Goal: Task Accomplishment & Management: Manage account settings

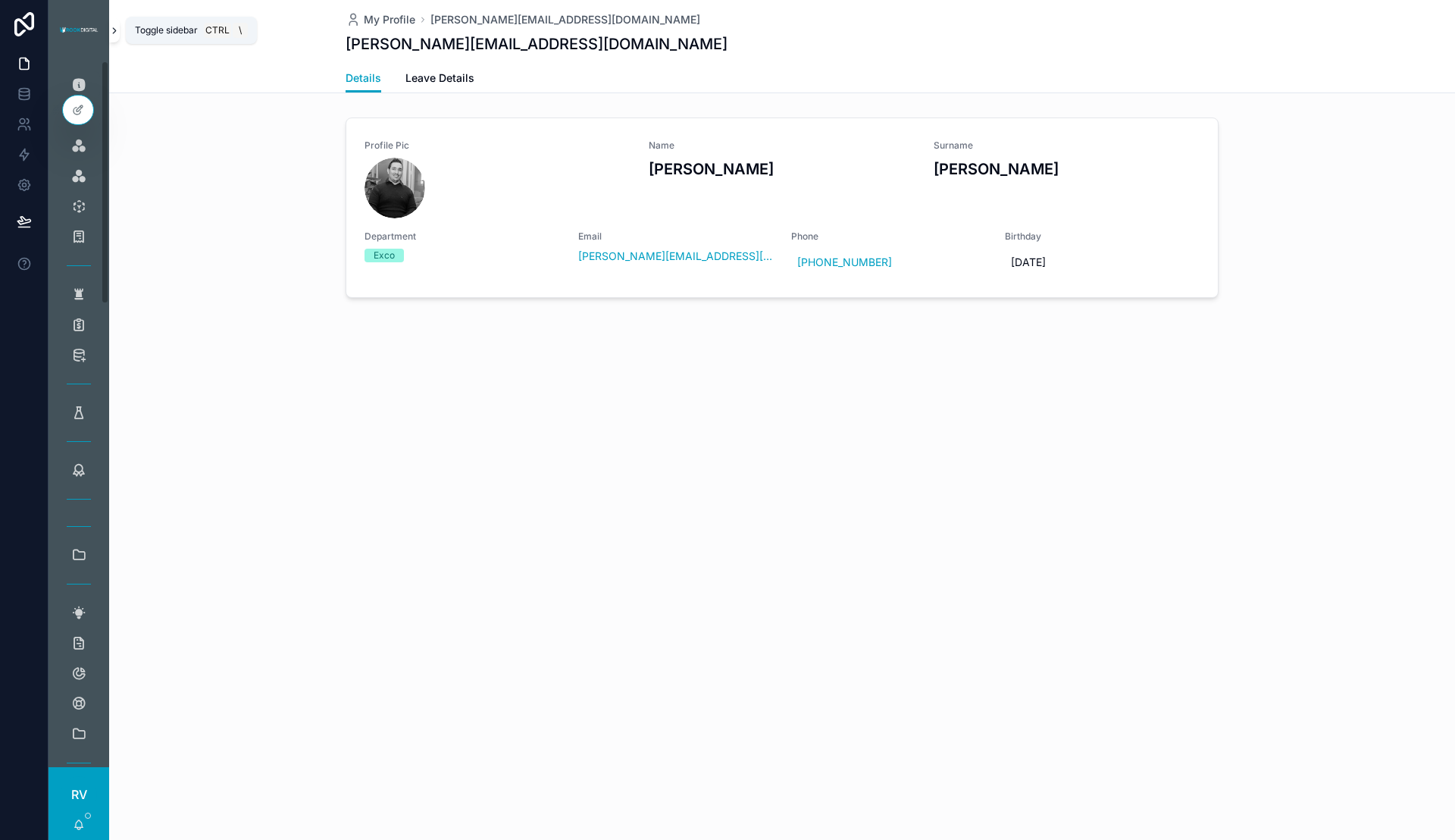
click at [114, 23] on button "scrollable content" at bounding box center [114, 30] width 11 height 24
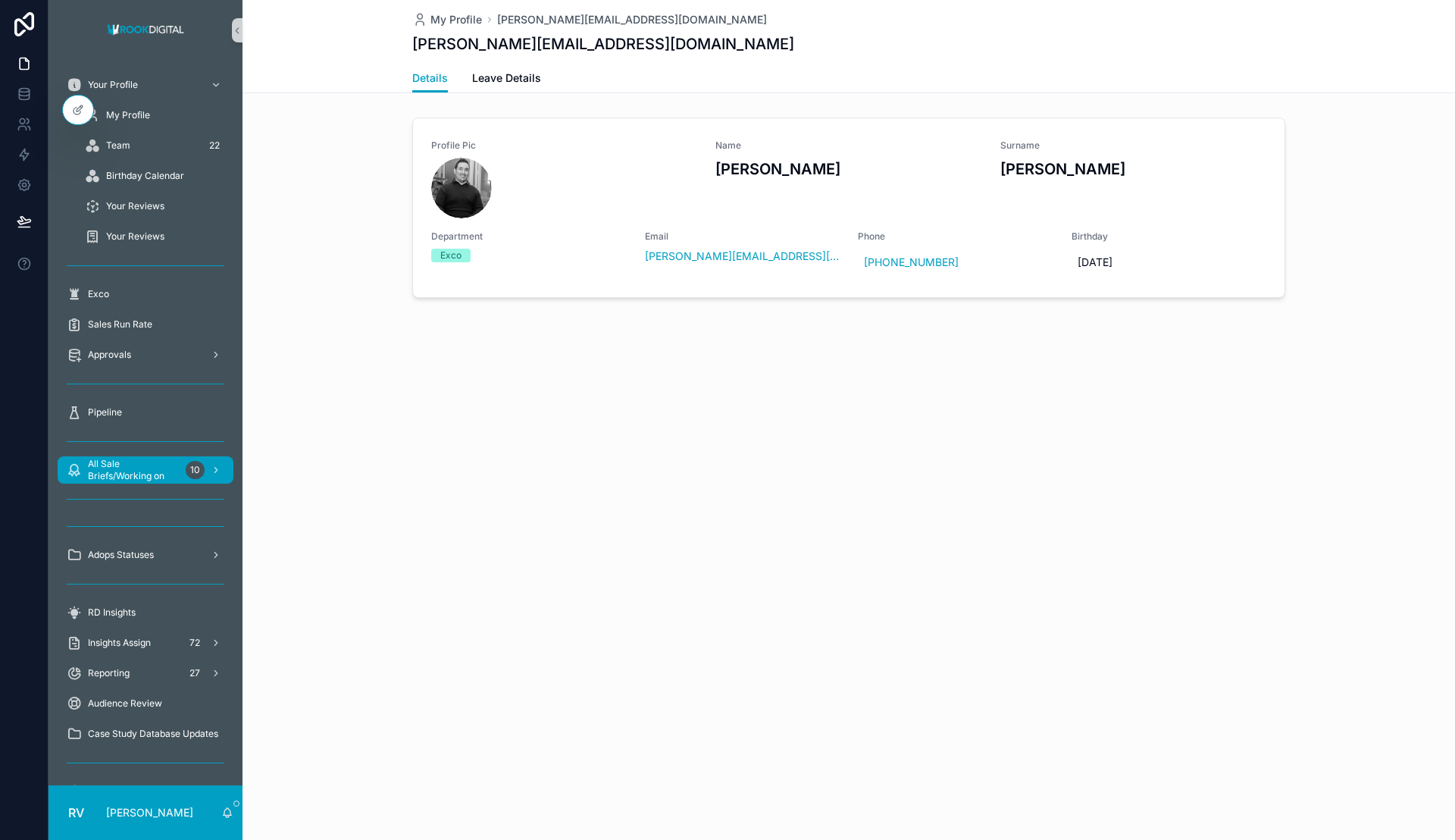
drag, startPoint x: 164, startPoint y: 479, endPoint x: 175, endPoint y: 479, distance: 11.0
click at [162, 479] on span "All Sale Briefs/Working on" at bounding box center [133, 469] width 91 height 24
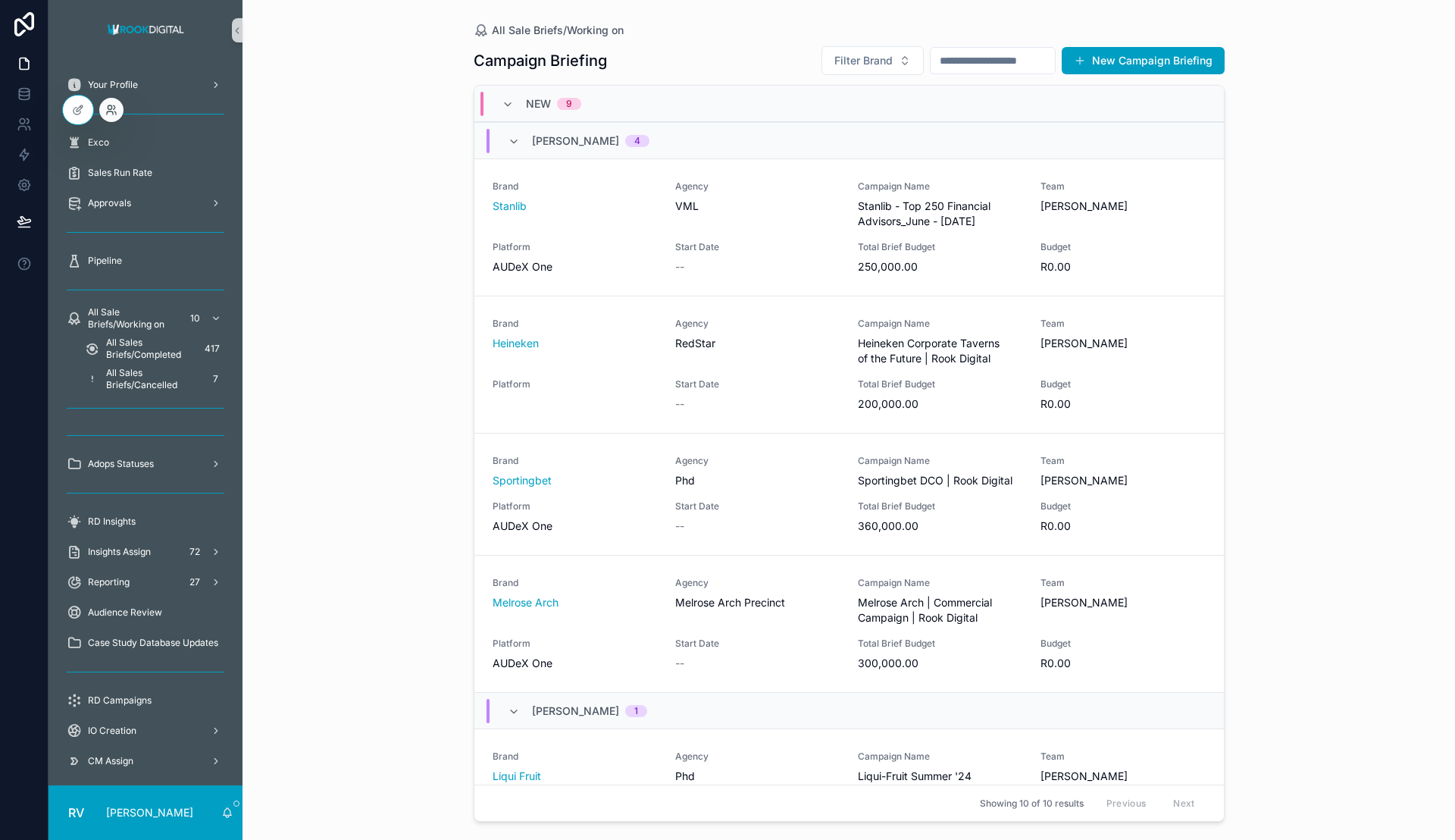
click at [111, 112] on icon at bounding box center [110, 112] width 6 height 3
click at [78, 110] on icon at bounding box center [77, 110] width 12 height 12
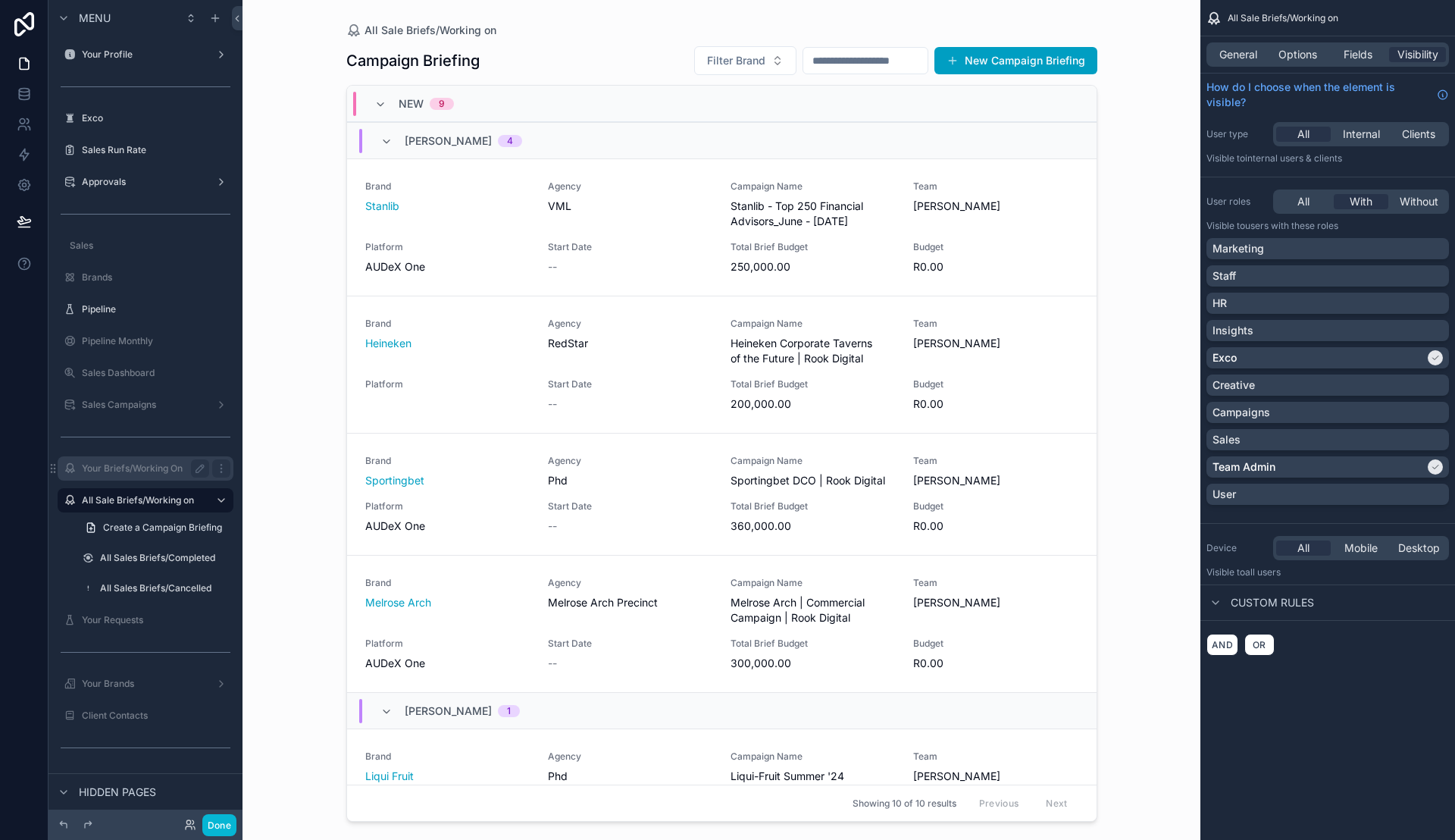
click at [168, 467] on label "Your Briefs/Working On" at bounding box center [143, 467] width 122 height 12
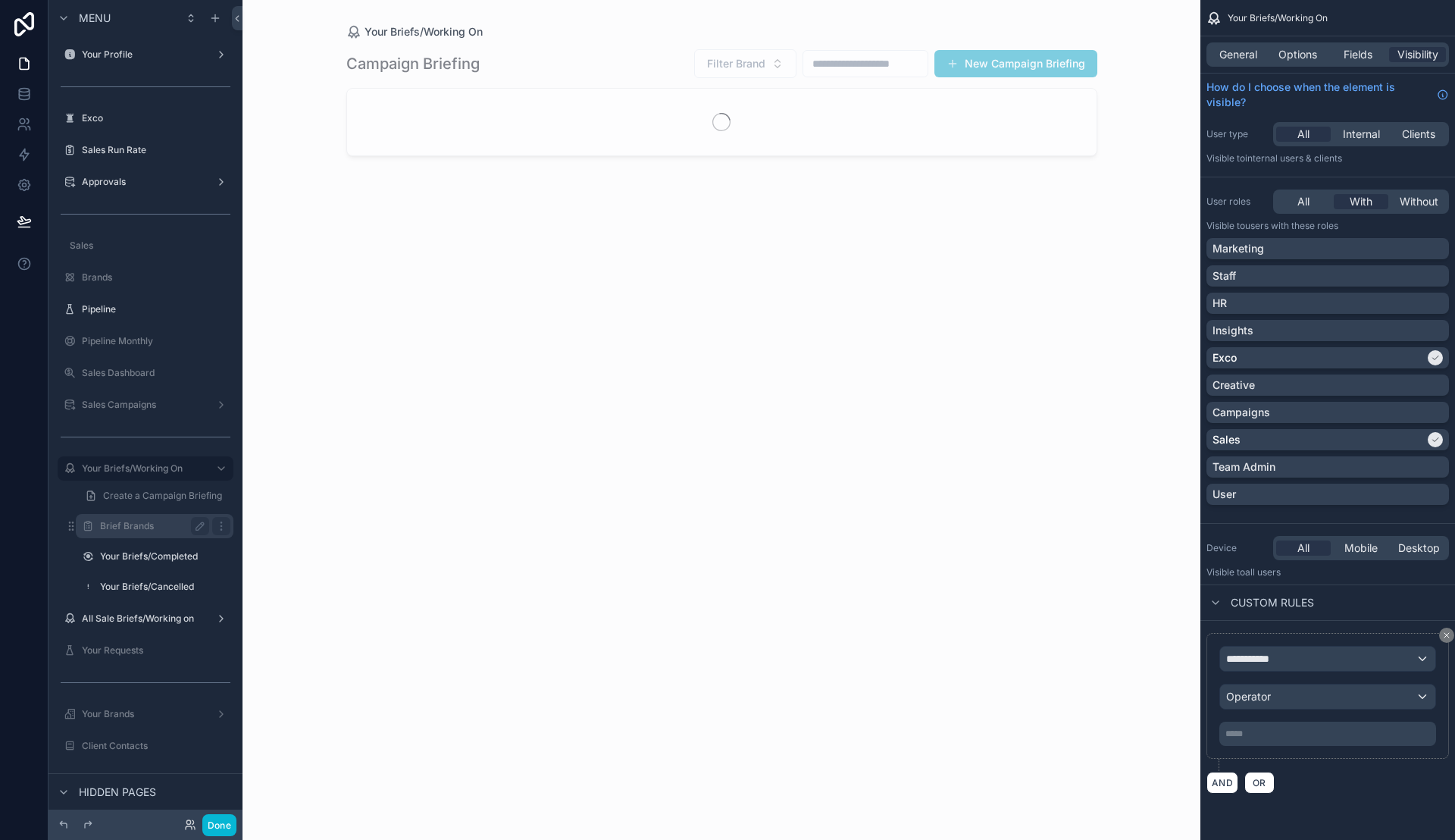
click at [123, 521] on label "Brief Brands" at bounding box center [151, 526] width 103 height 12
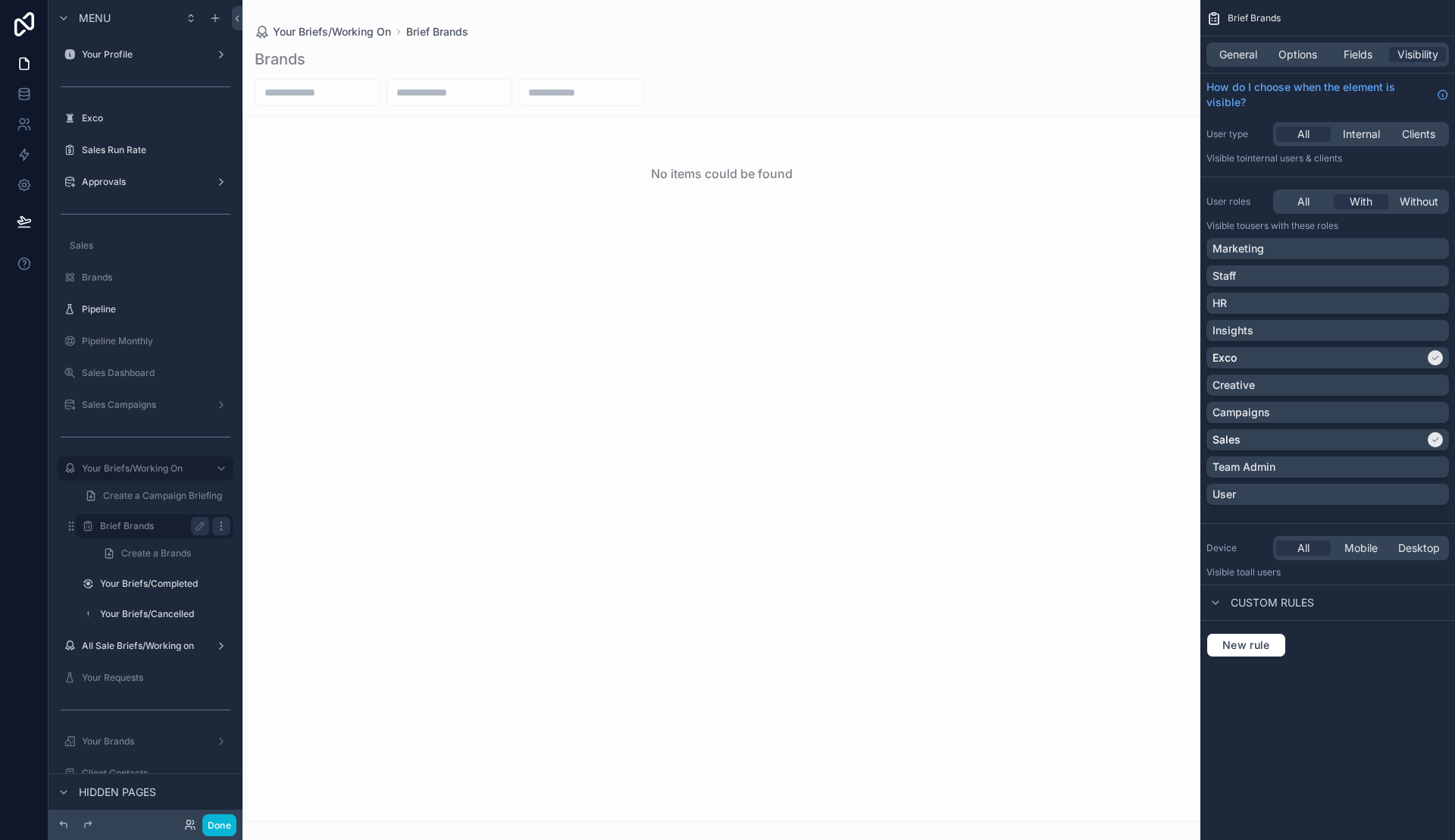
click at [219, 526] on icon "scrollable content" at bounding box center [220, 526] width 12 height 12
click at [287, 516] on span "Clone" at bounding box center [284, 515] width 28 height 15
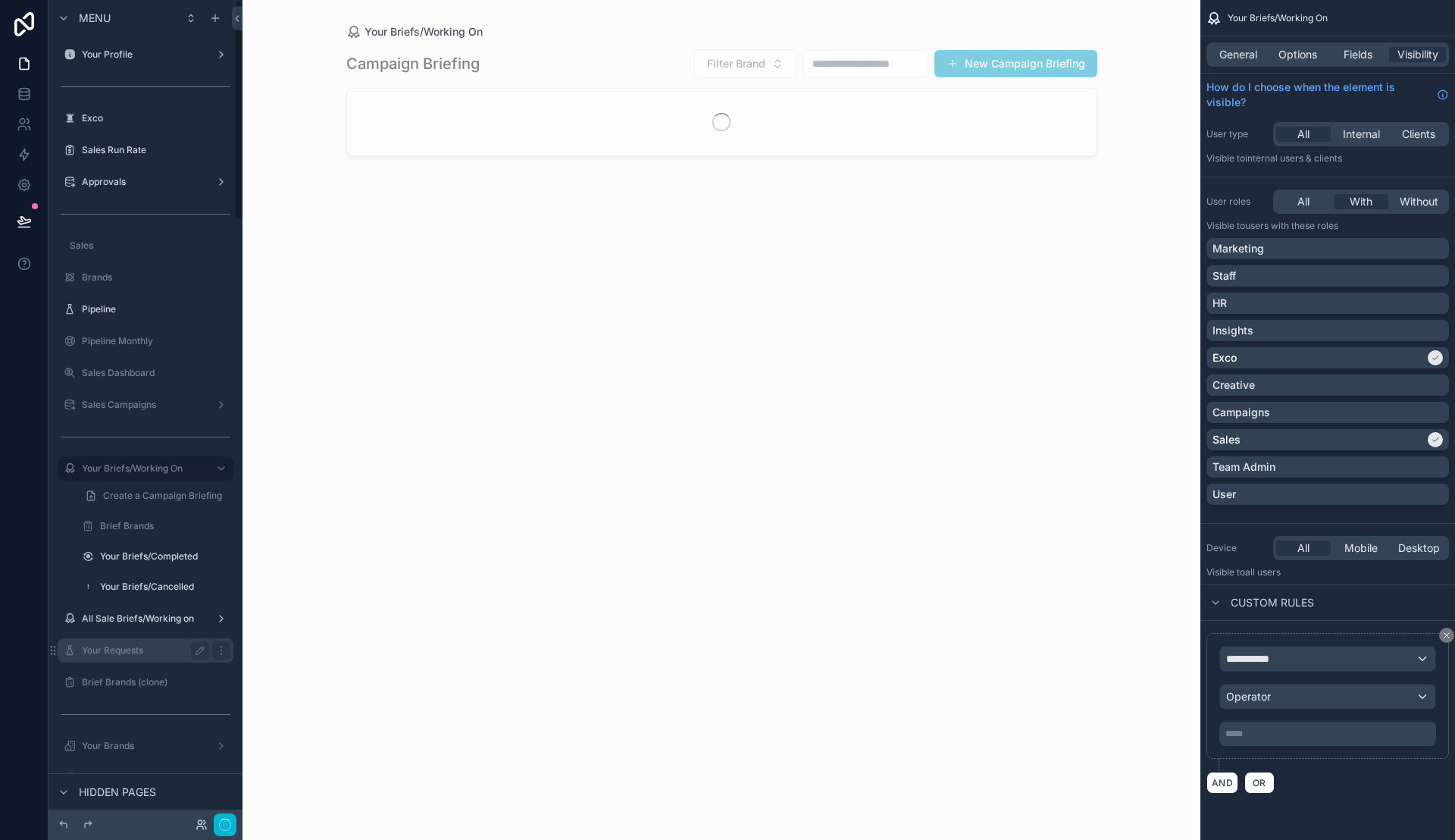
click at [0, 0] on icon "scrollable content" at bounding box center [0, 0] width 0 height 0
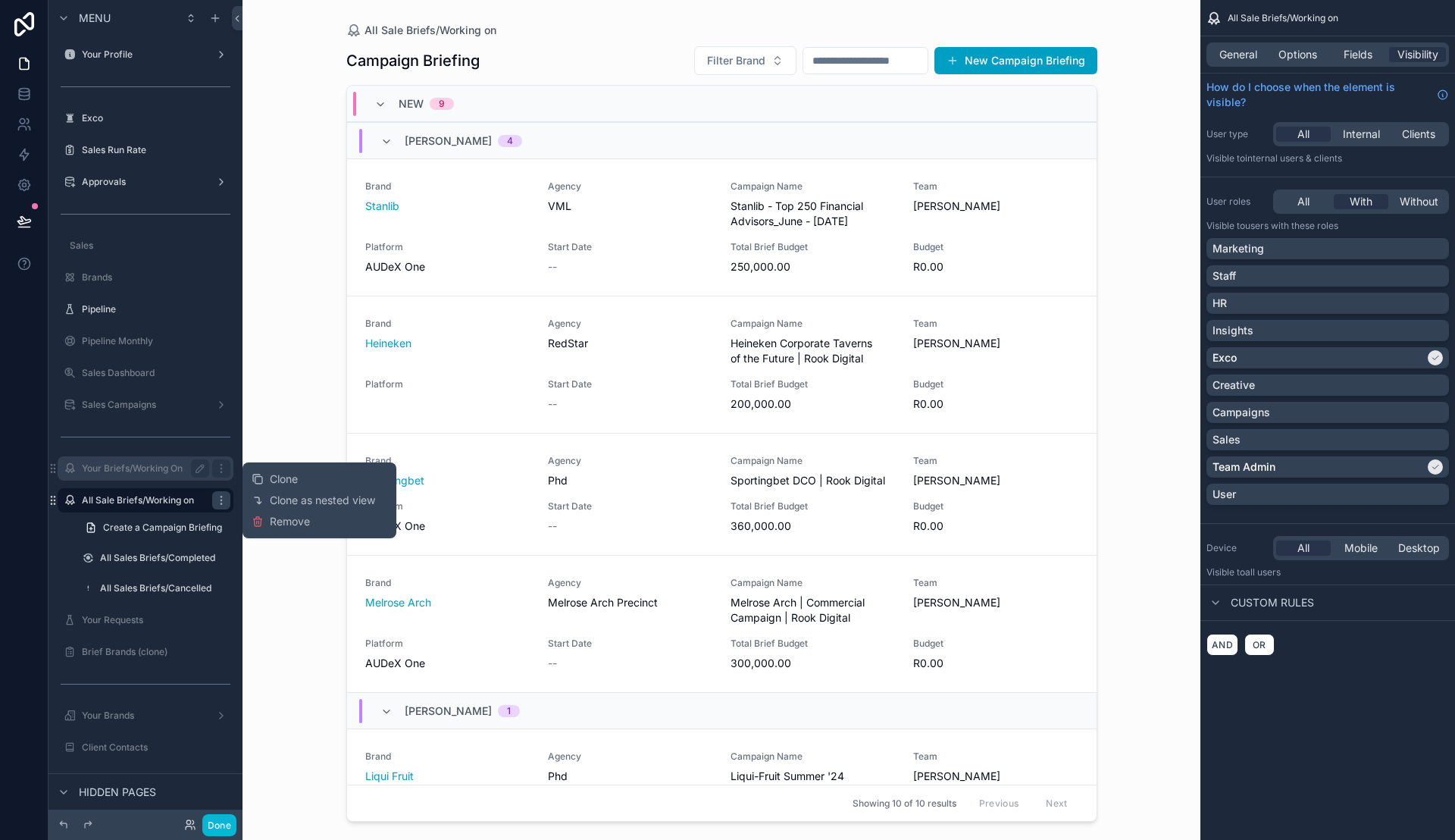
click at [138, 468] on label "Your Briefs/Working On" at bounding box center [143, 467] width 122 height 12
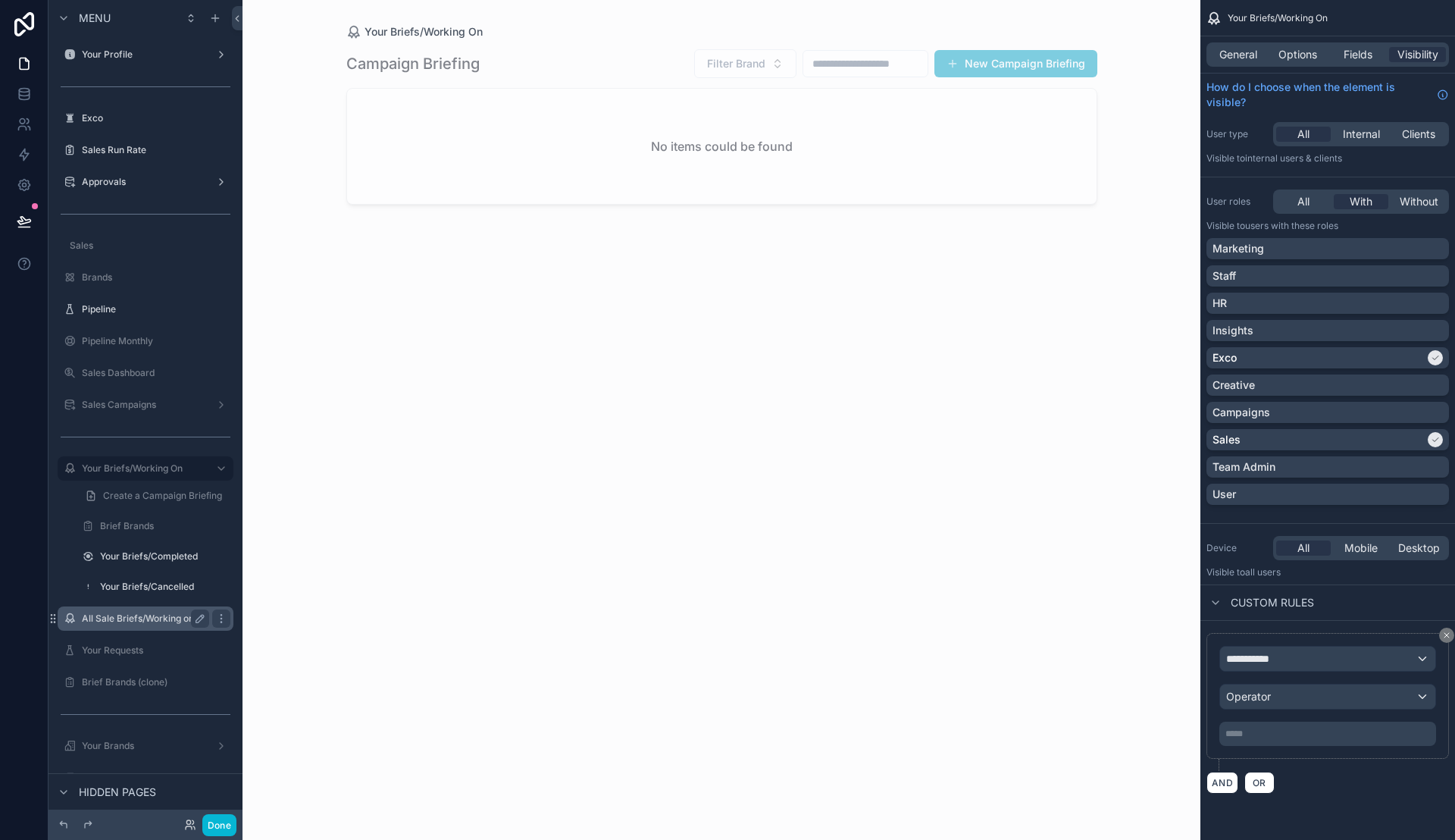
click at [160, 615] on label "All Sale Briefs/Working on" at bounding box center [143, 618] width 122 height 12
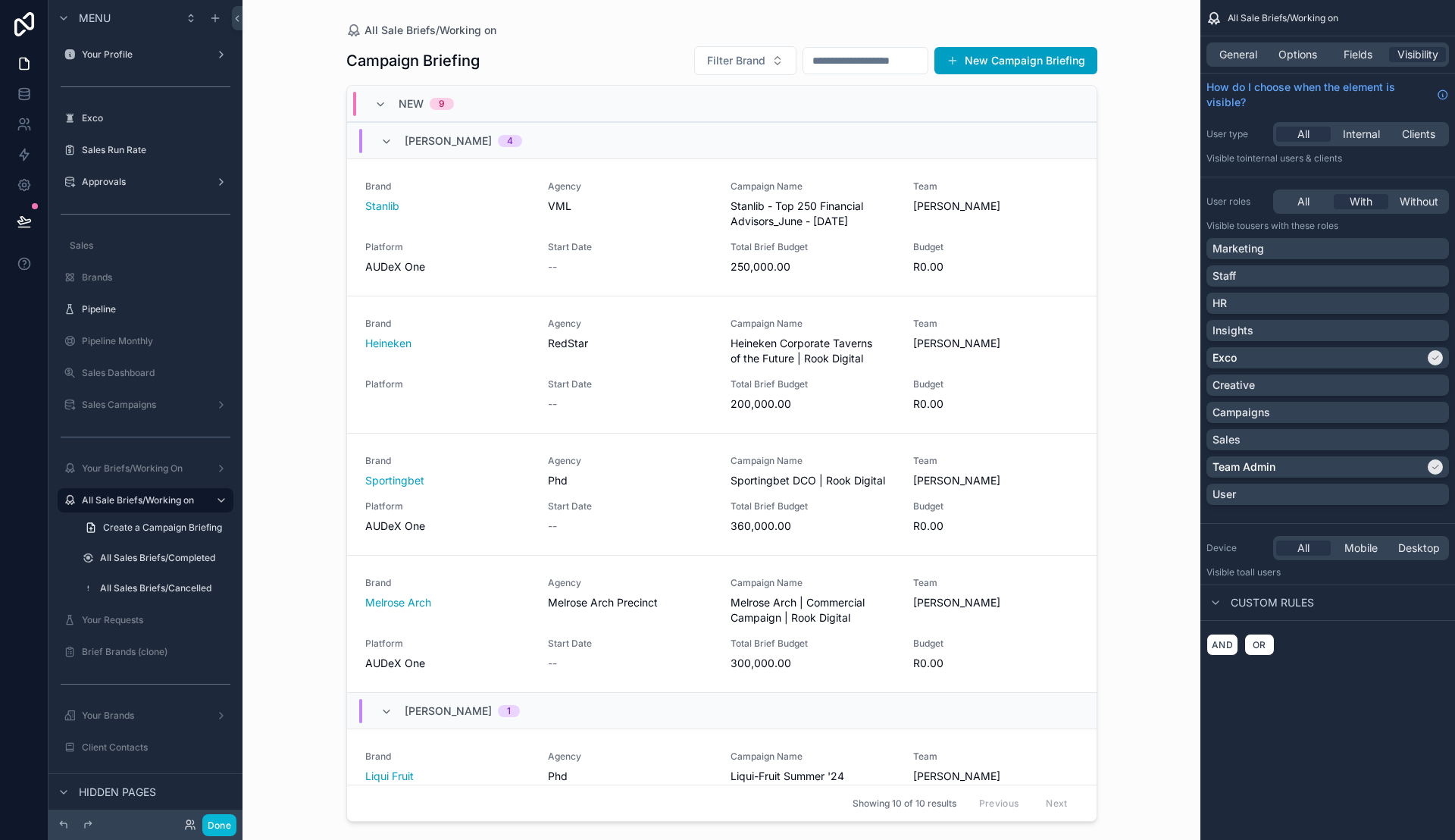
click at [118, 572] on div "scrollable content" at bounding box center [154, 573] width 176 height 3
click at [121, 610] on div "Brief Brands (clone)" at bounding box center [154, 619] width 109 height 18
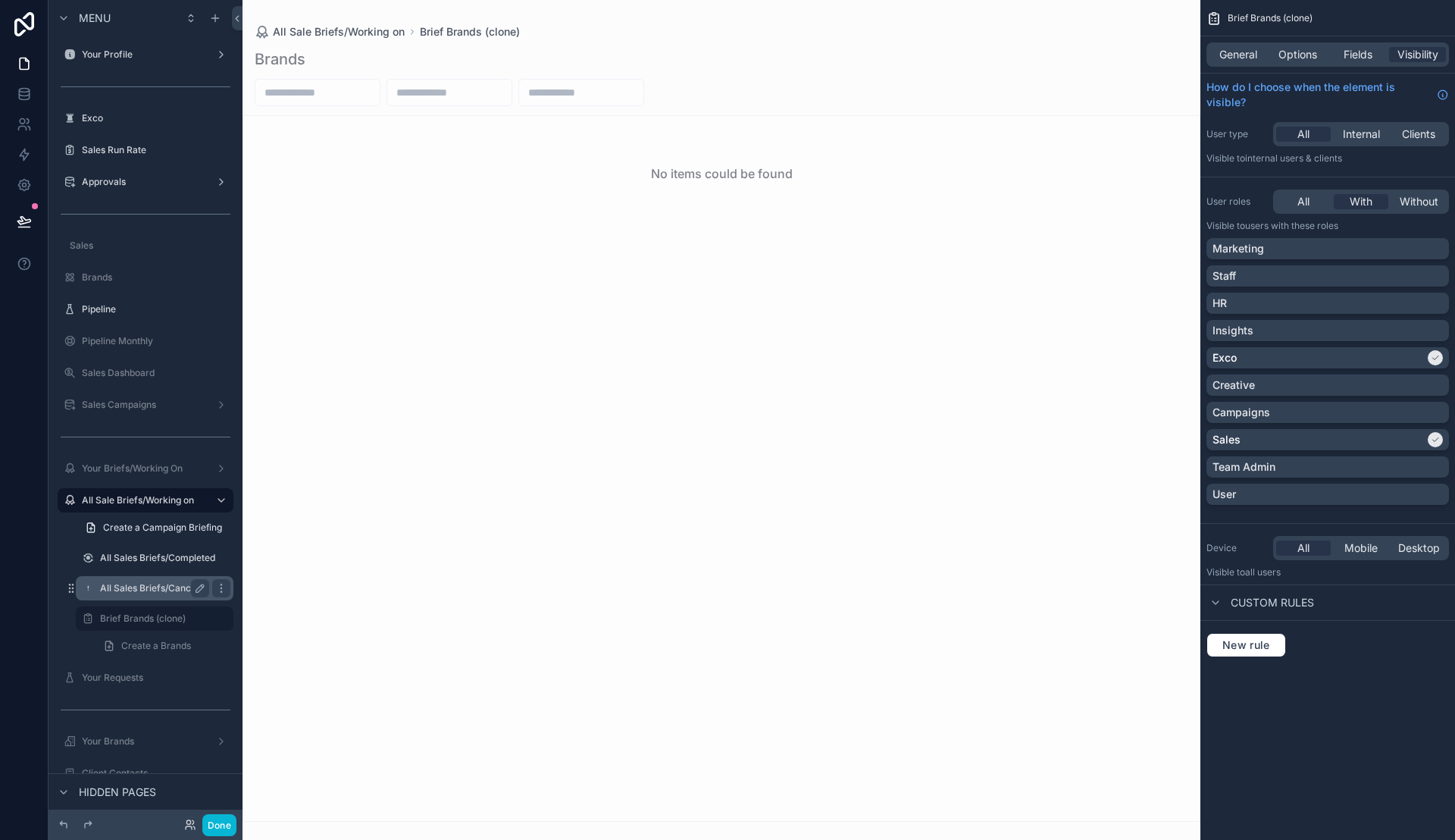
click at [138, 587] on label "All Sales Briefs/Cancelled" at bounding box center [155, 587] width 112 height 12
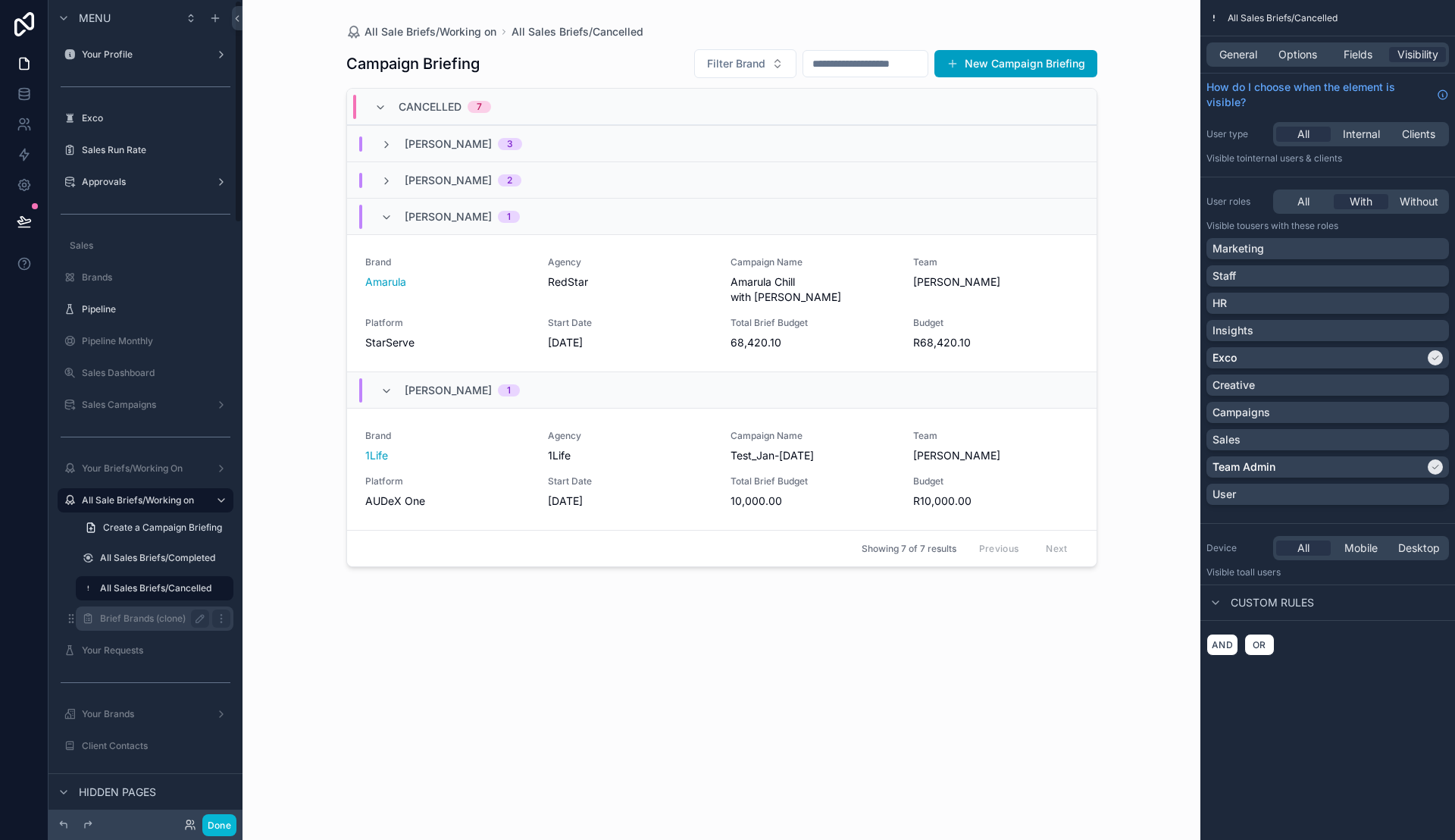
click at [136, 610] on div "Brief Brands (clone)" at bounding box center [154, 619] width 109 height 18
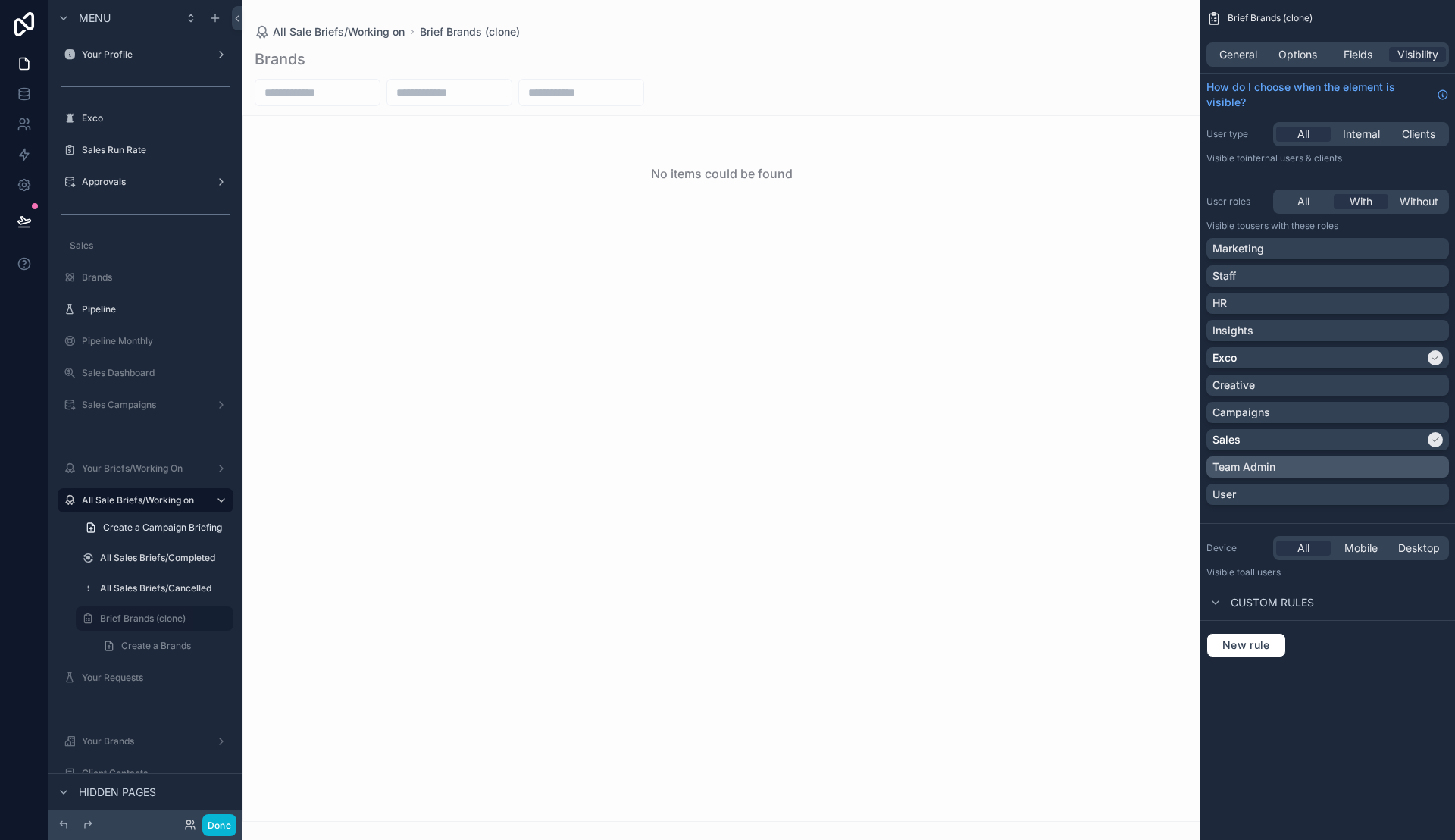
click at [1311, 456] on div "Team Admin" at bounding box center [1327, 467] width 243 height 21
click at [1353, 436] on div "Sales" at bounding box center [1319, 439] width 212 height 15
click at [194, 618] on icon "scrollable content" at bounding box center [199, 618] width 12 height 12
click at [165, 619] on input "**********" at bounding box center [142, 619] width 85 height 18
type input "**********"
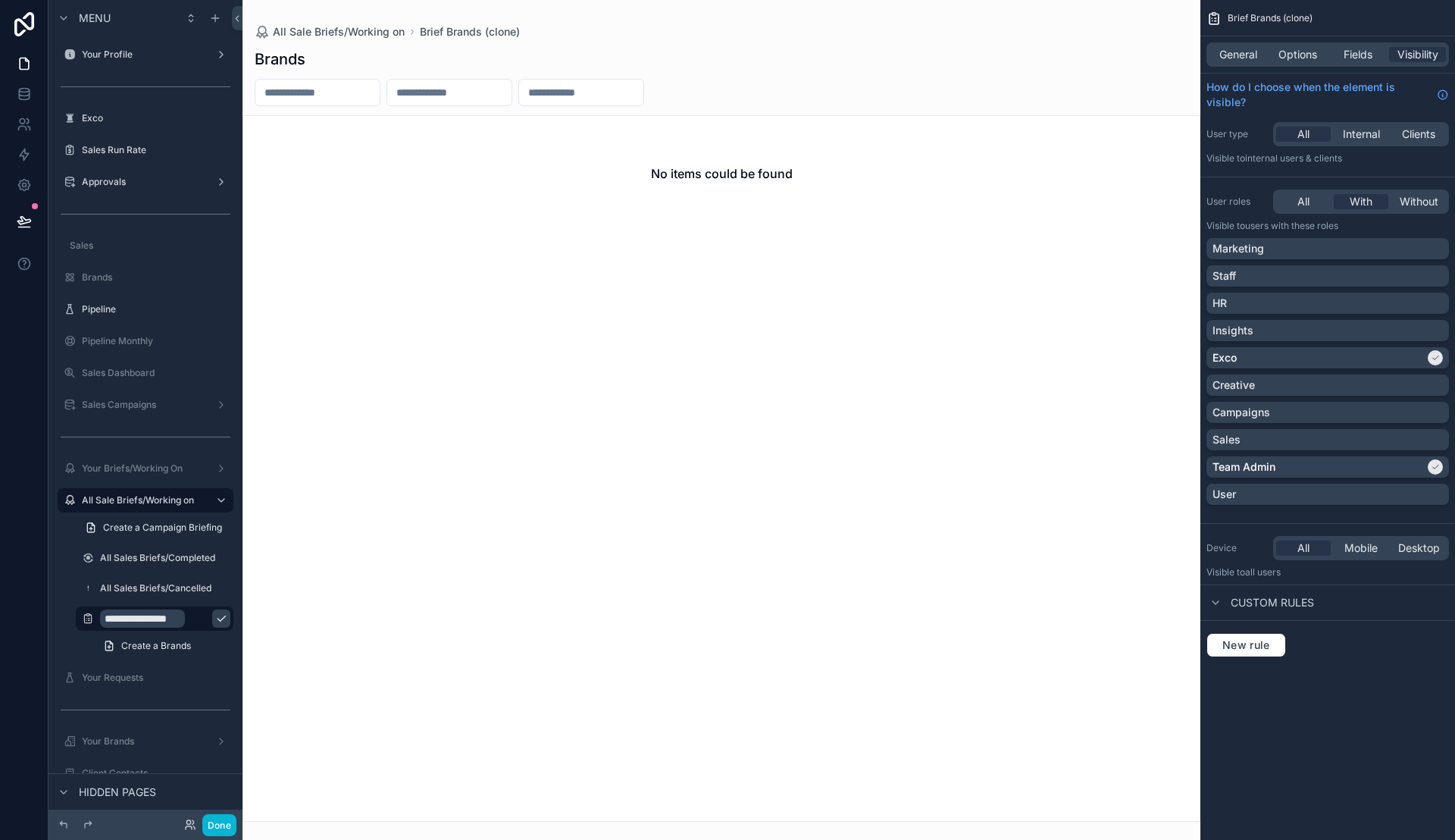
click at [215, 618] on icon "scrollable content" at bounding box center [220, 618] width 12 height 12
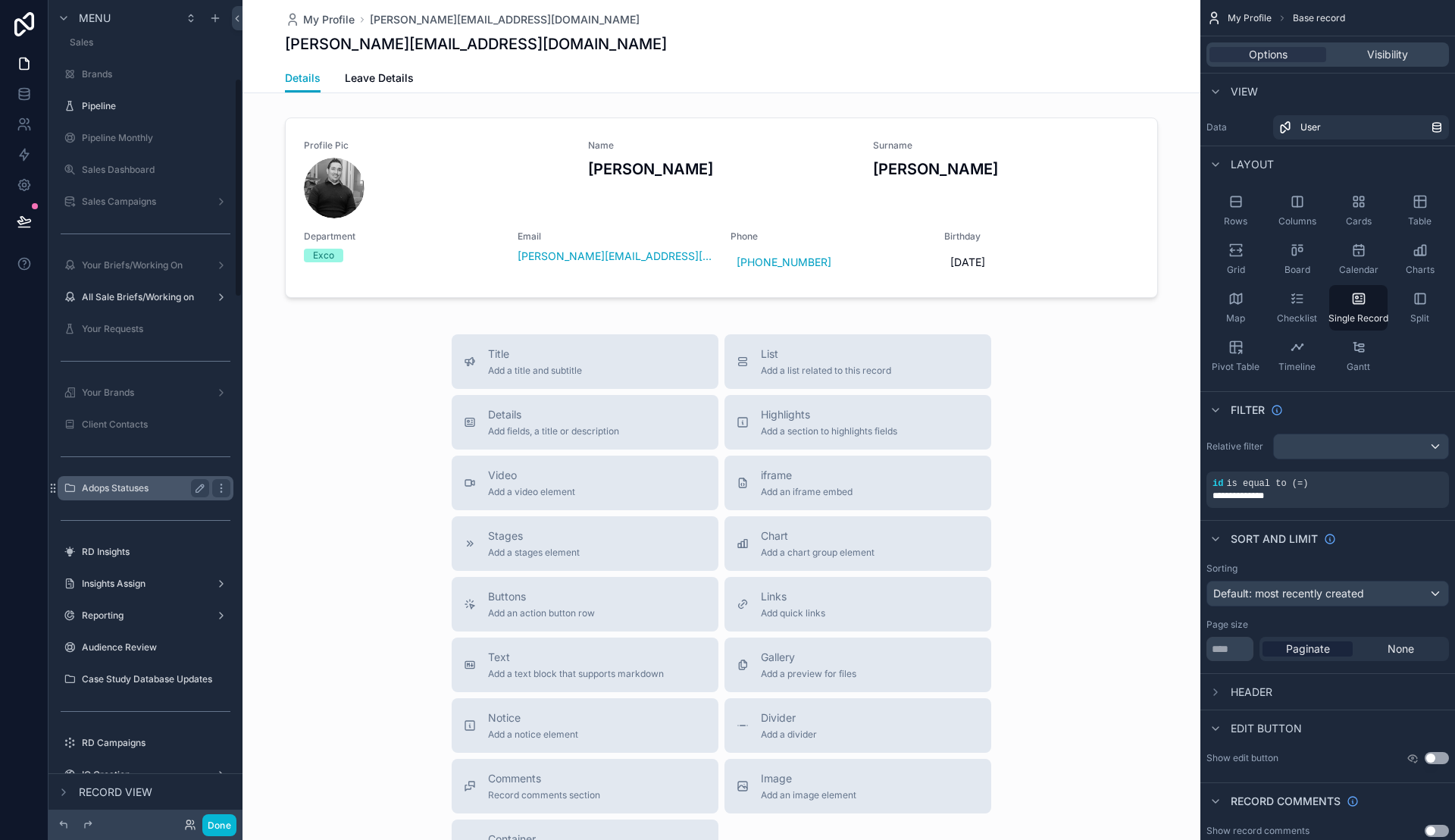
scroll to position [189, 0]
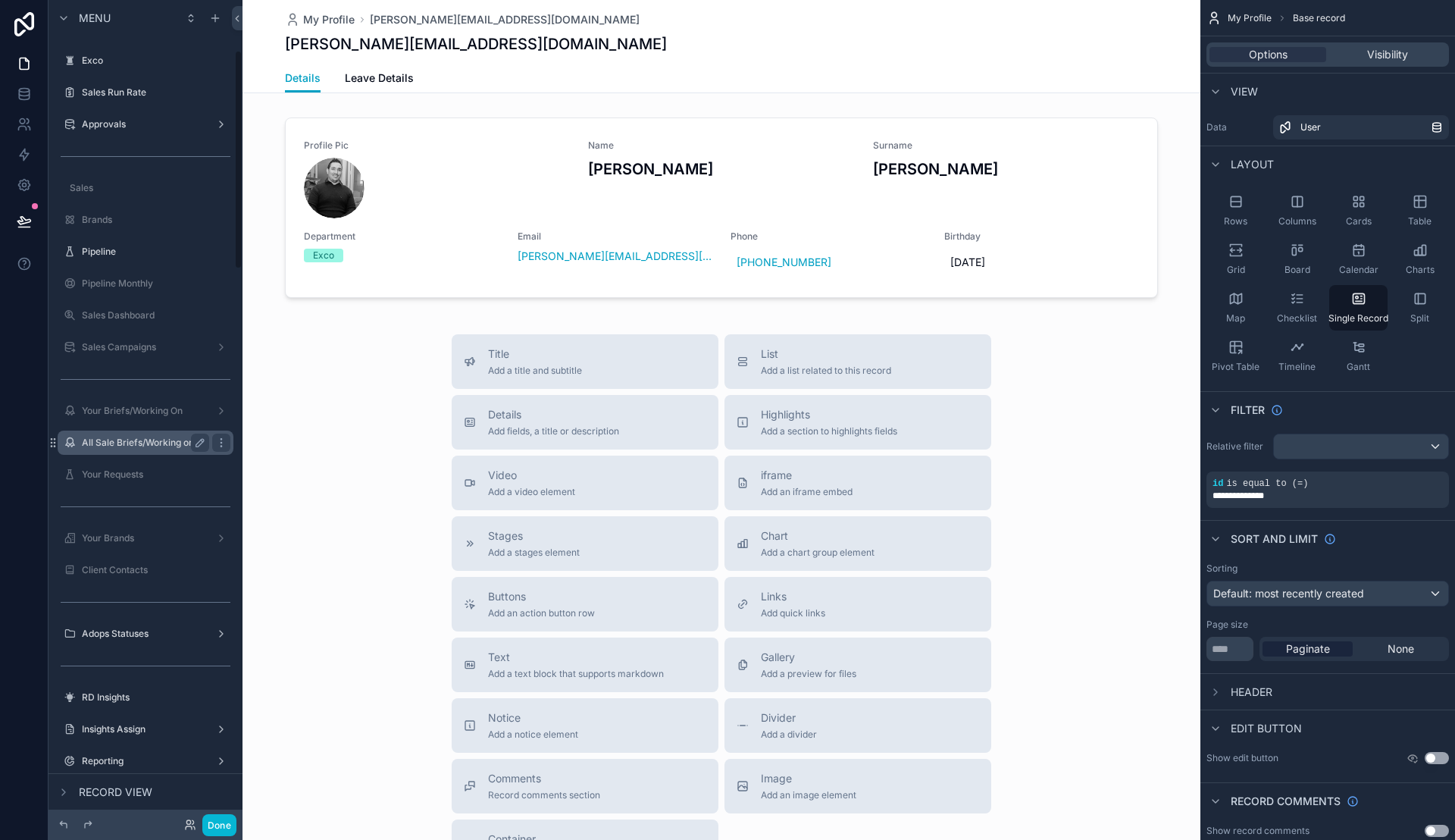
click at [152, 441] on label "All Sale Briefs/Working on" at bounding box center [143, 442] width 122 height 12
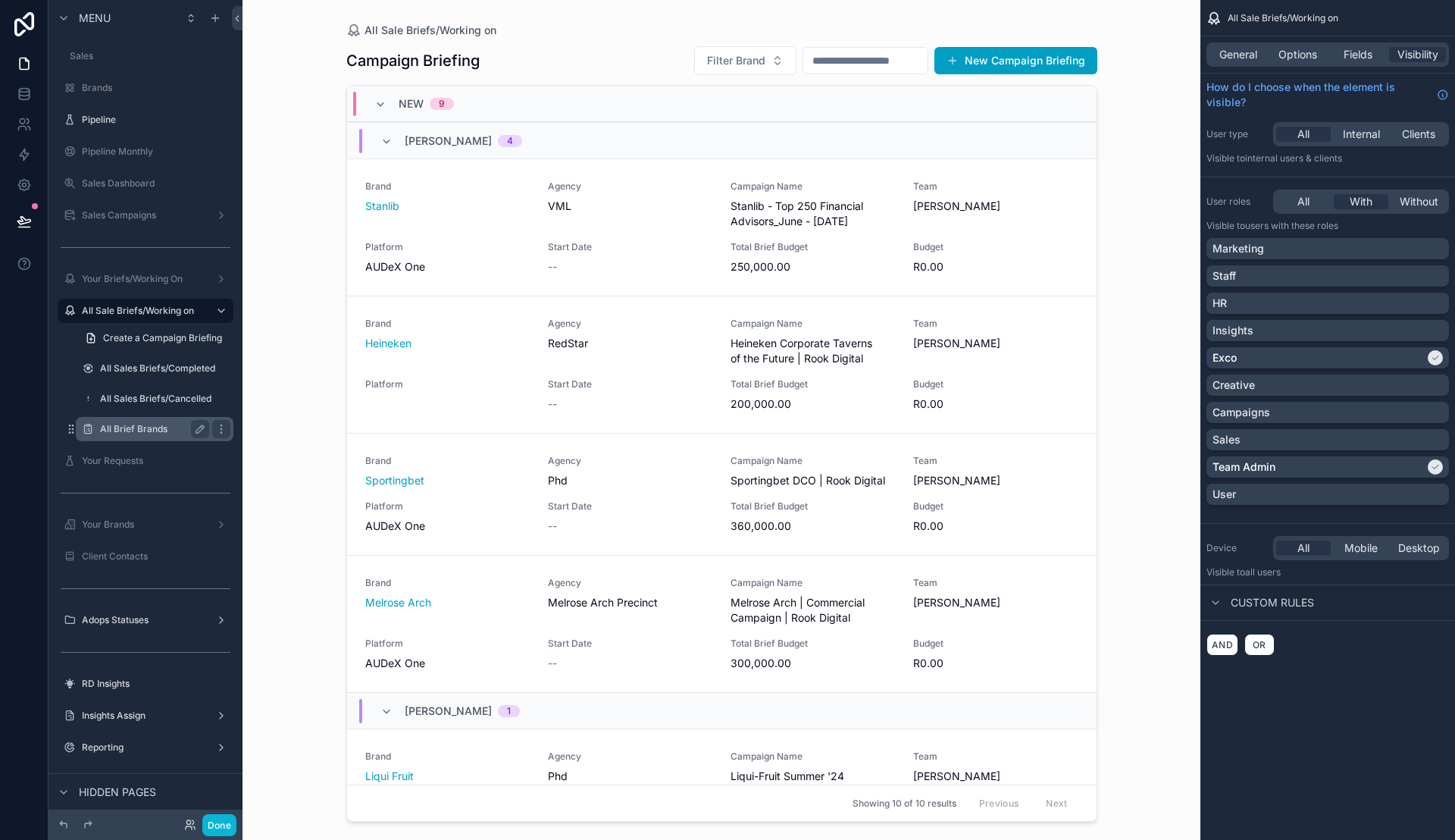
click at [148, 425] on label "All Brief Brands" at bounding box center [151, 429] width 103 height 12
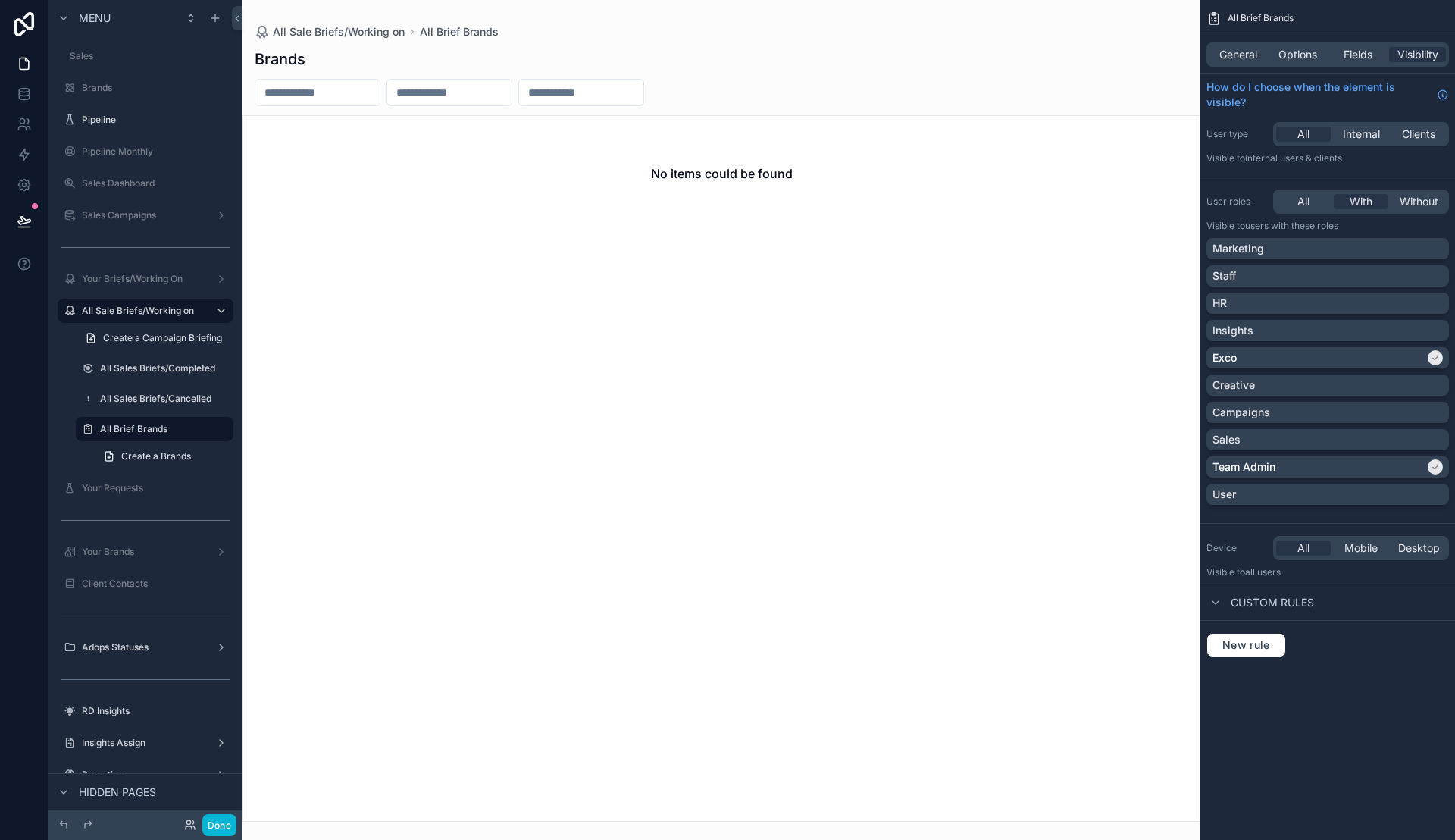
click at [1300, 44] on div "General Options Fields Visibility" at bounding box center [1327, 54] width 243 height 24
click at [1290, 56] on span "Options" at bounding box center [1298, 54] width 39 height 15
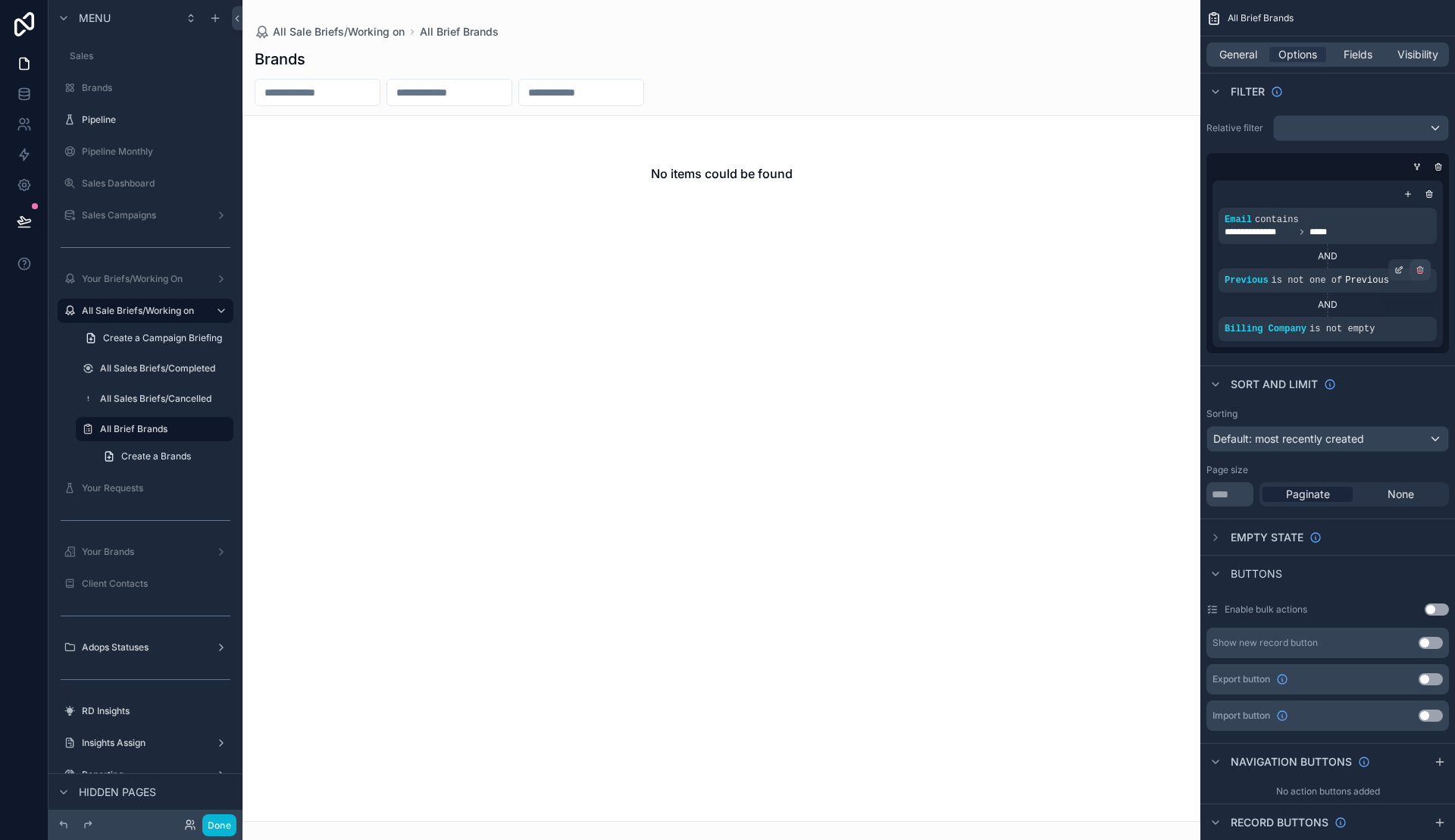
click at [1421, 267] on icon "scrollable content" at bounding box center [1420, 267] width 2 height 2
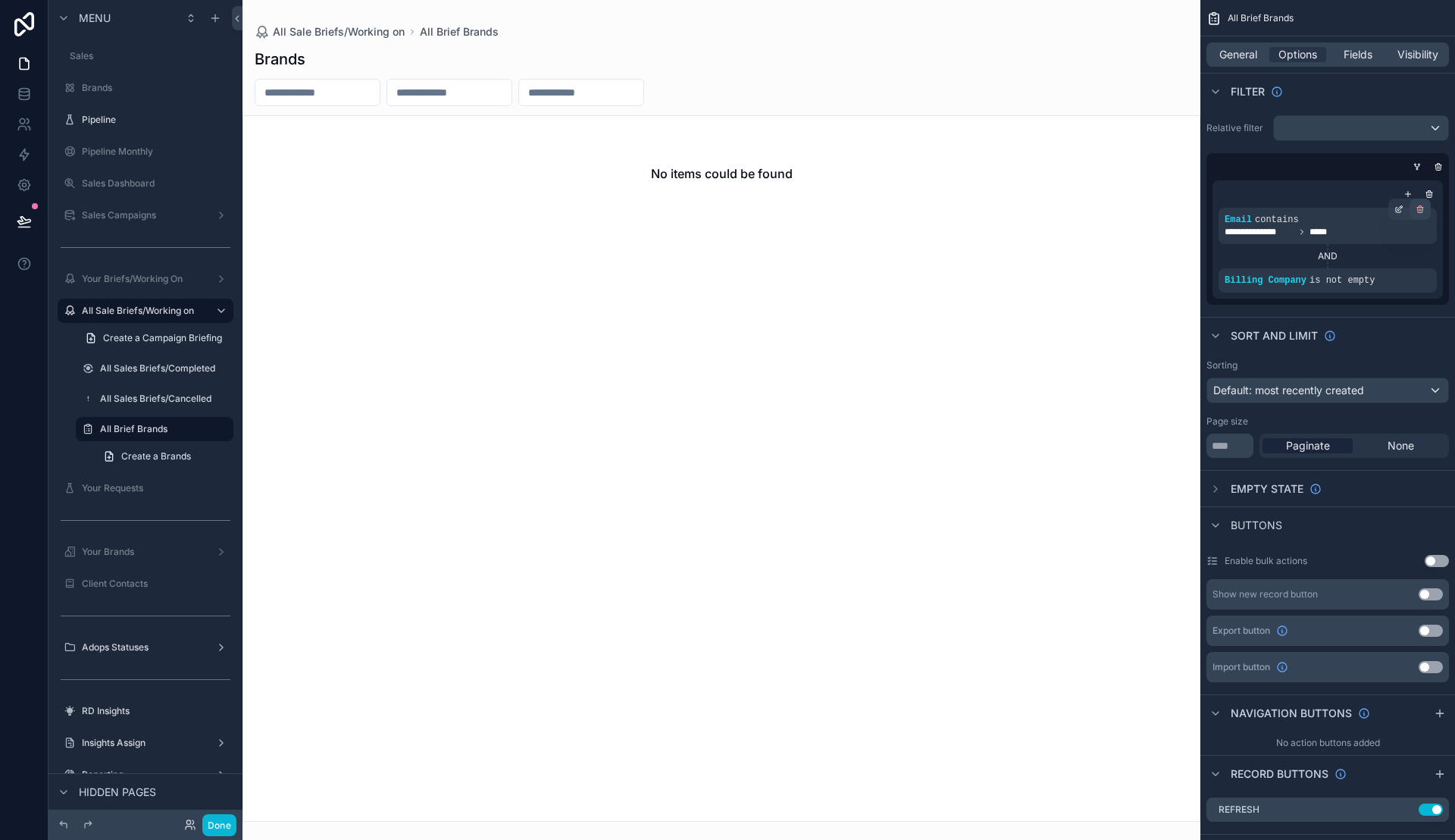
click at [1421, 207] on icon "scrollable content" at bounding box center [1420, 207] width 2 height 2
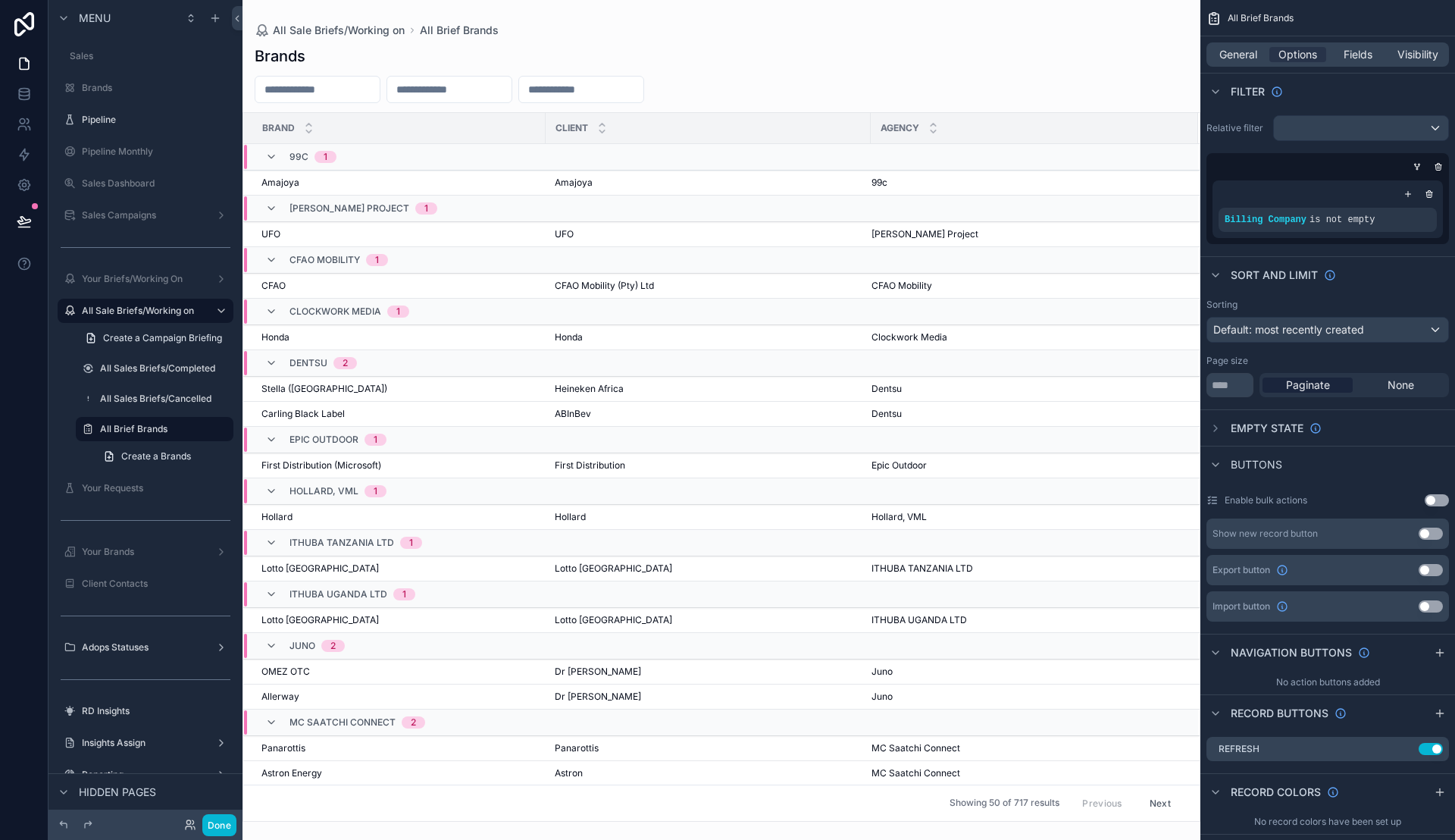
click at [483, 88] on div "scrollable content" at bounding box center [721, 420] width 958 height 840
click at [471, 89] on input "scrollable content" at bounding box center [449, 89] width 124 height 21
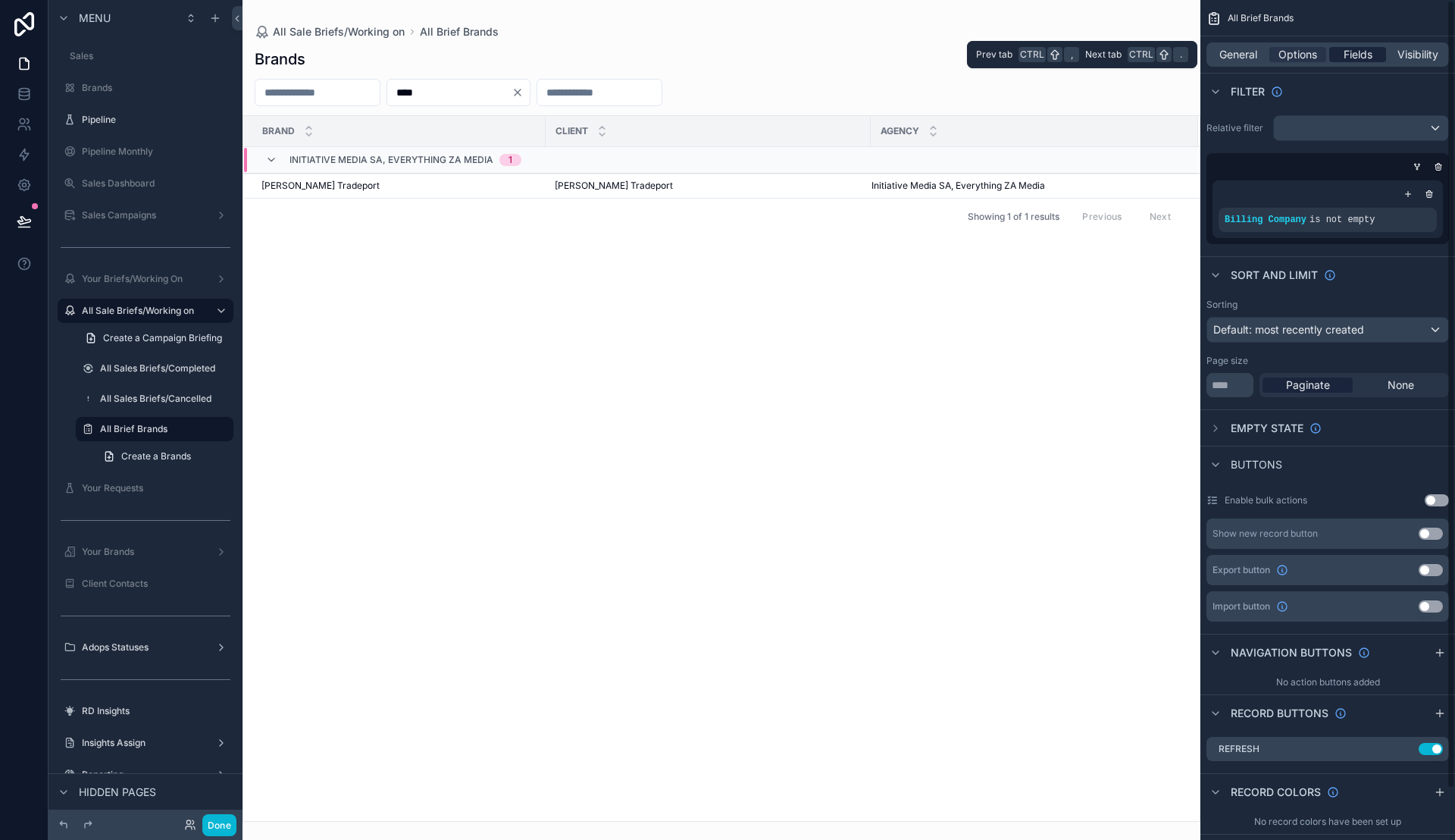
type input "****"
click at [1351, 56] on span "Fields" at bounding box center [1357, 54] width 29 height 15
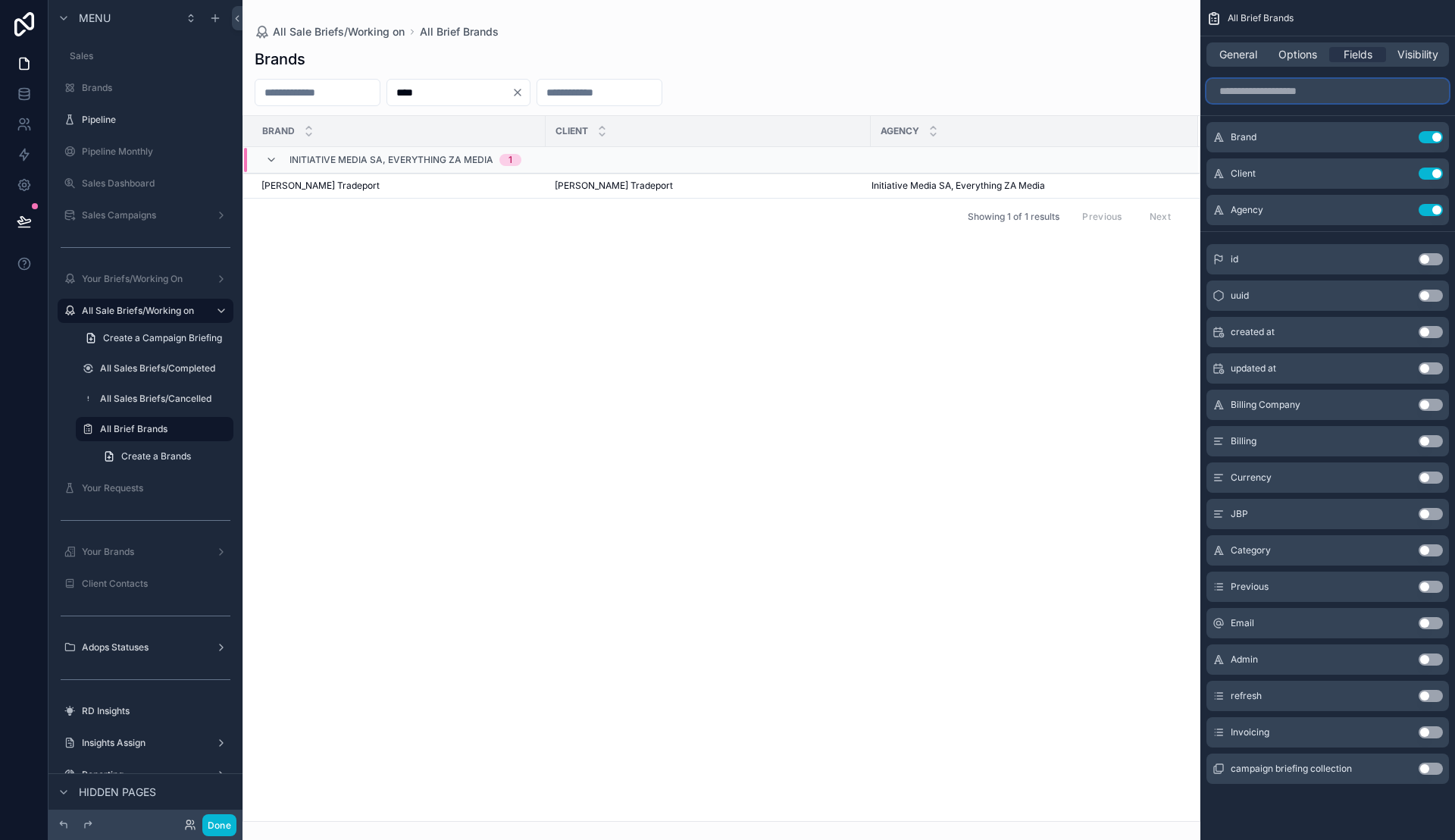
click at [1284, 93] on input "scrollable content" at bounding box center [1327, 90] width 243 height 24
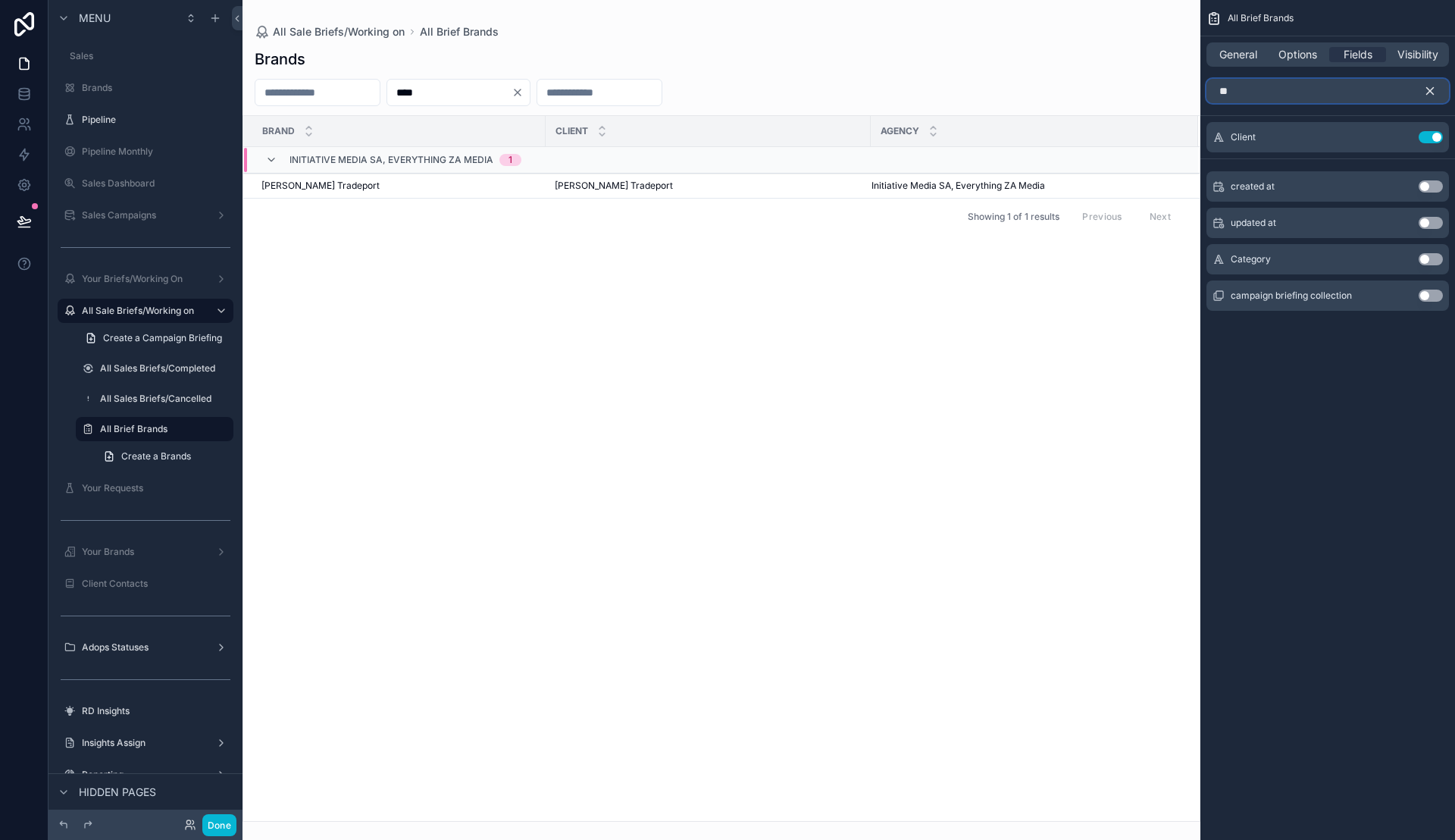
type input "***"
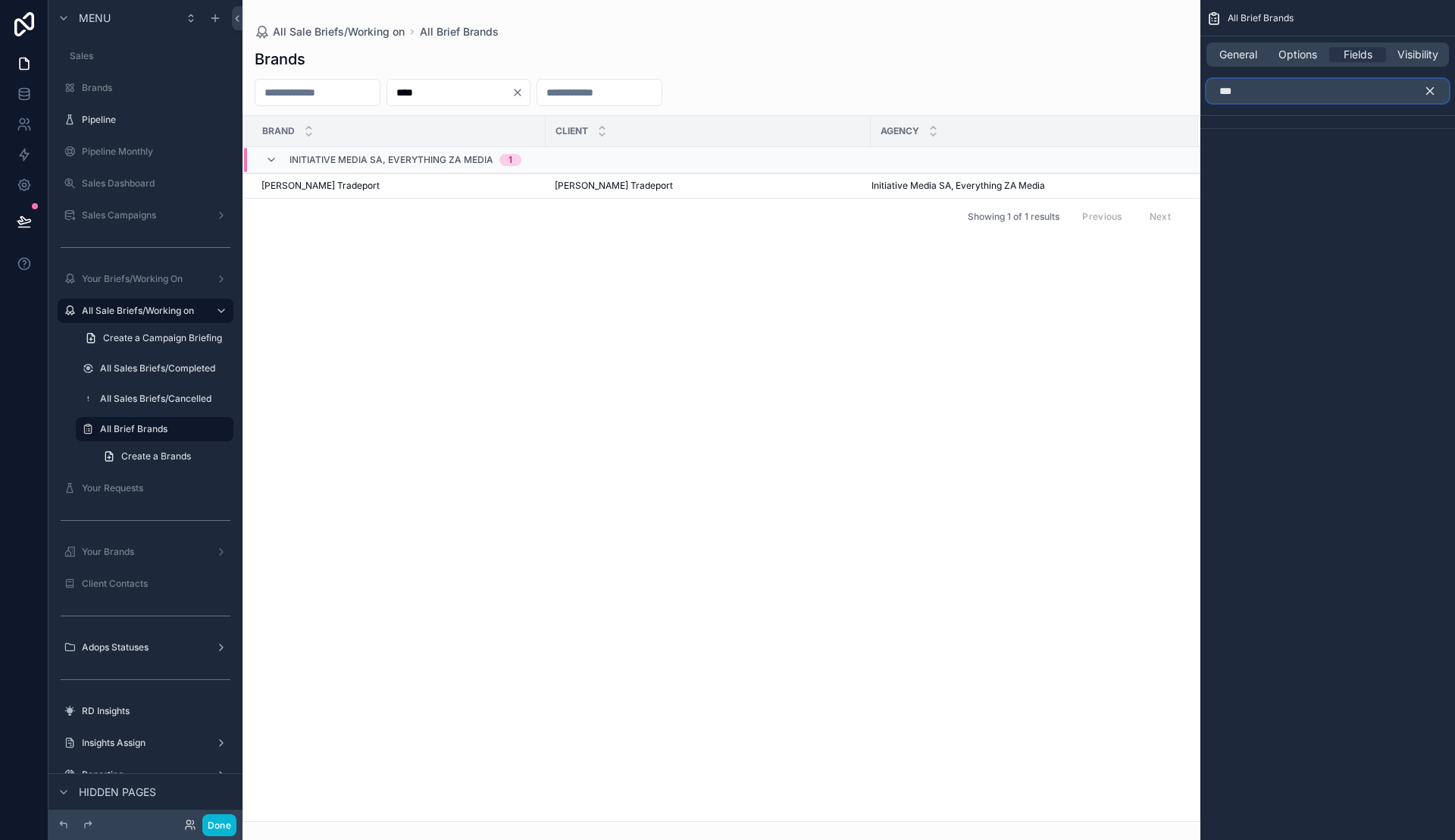
drag, startPoint x: 1284, startPoint y: 88, endPoint x: 1117, endPoint y: 88, distance: 167.0
click at [1117, 88] on div "Your Profile Exco Sales Run Rate Approvals Sales Brands Pipeline Pipeline Month…" at bounding box center [848, 420] width 1212 height 840
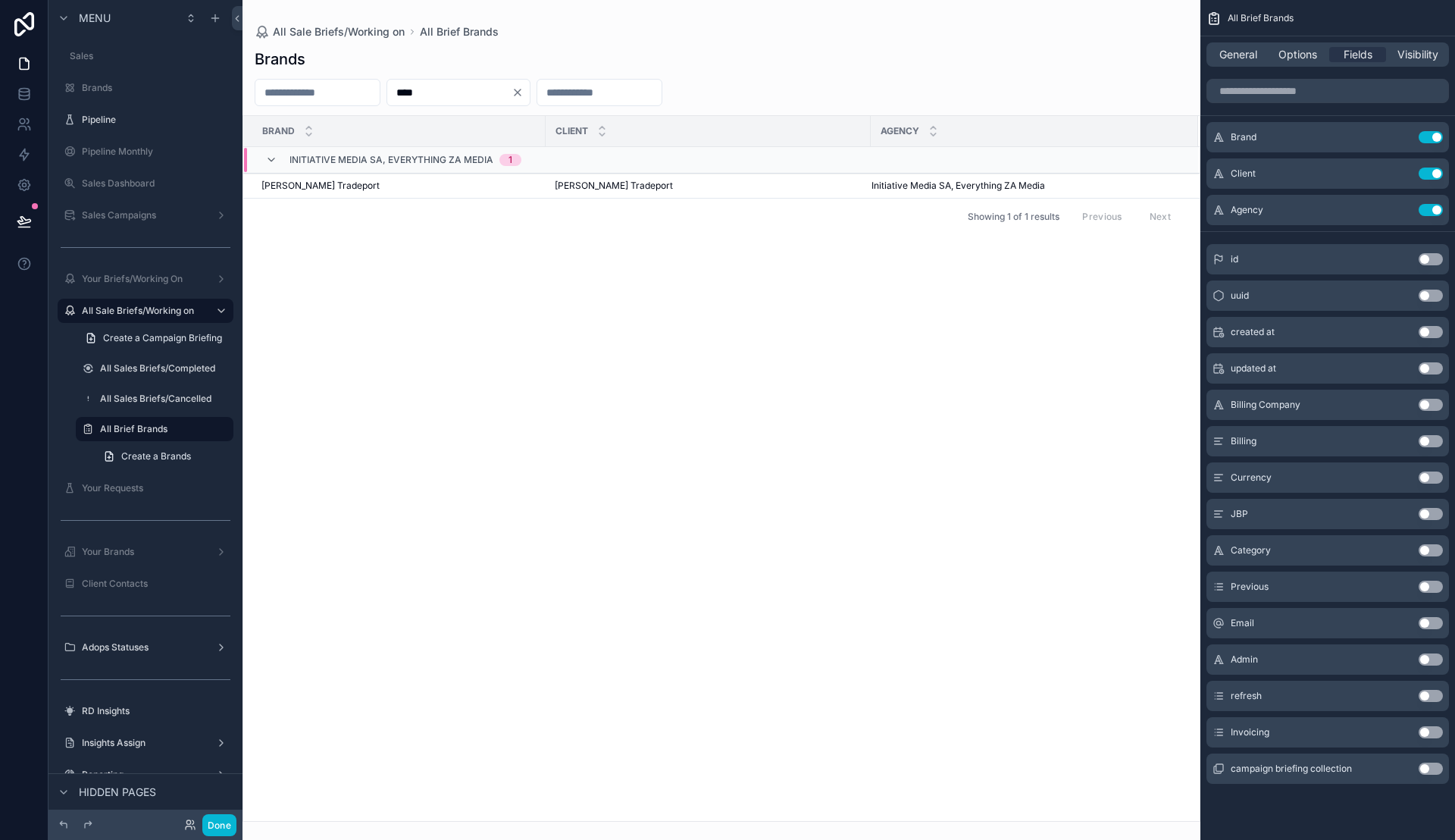
click at [1426, 618] on button "Use setting" at bounding box center [1431, 622] width 24 height 12
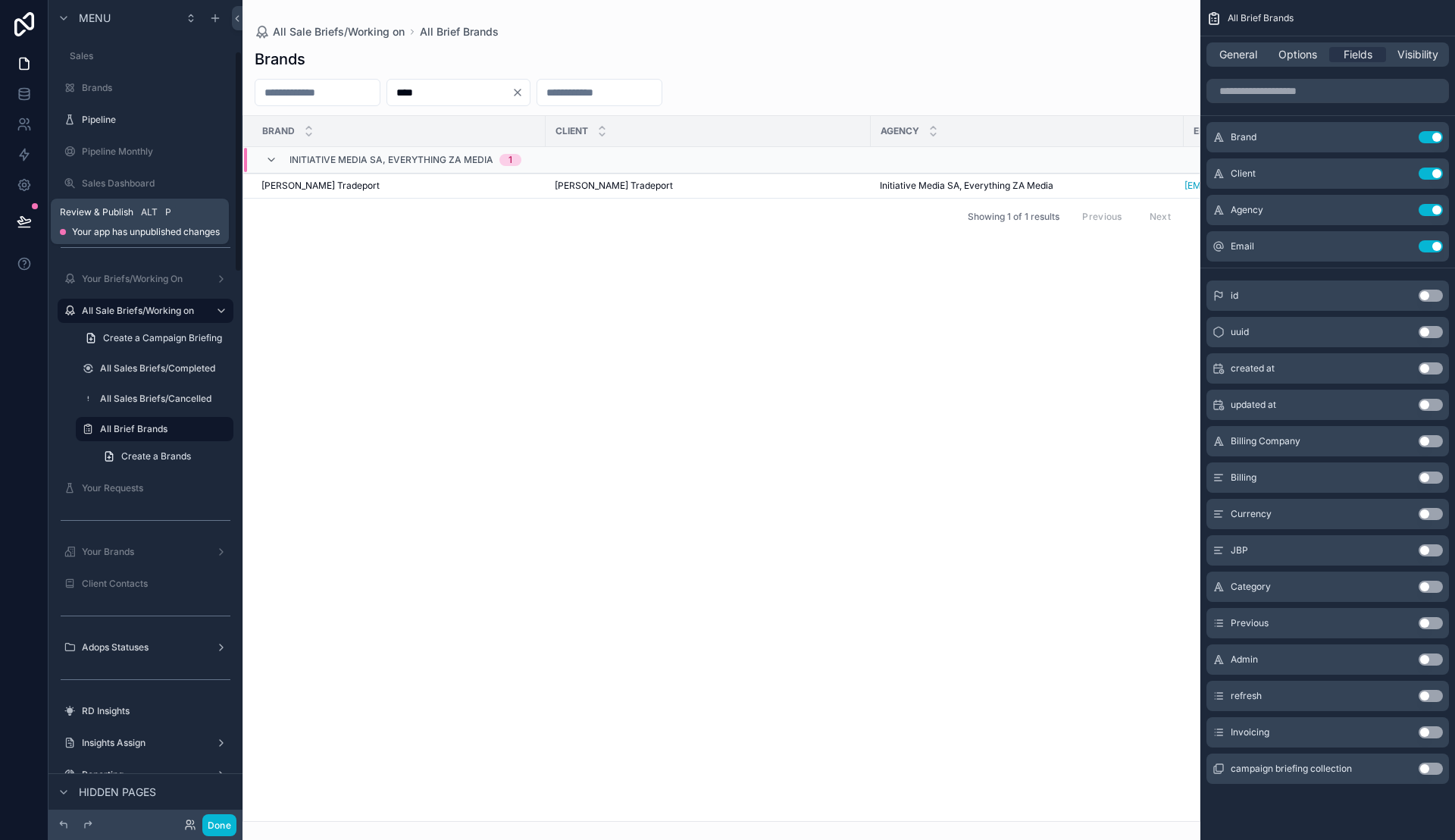
click at [23, 219] on icon at bounding box center [24, 221] width 15 height 15
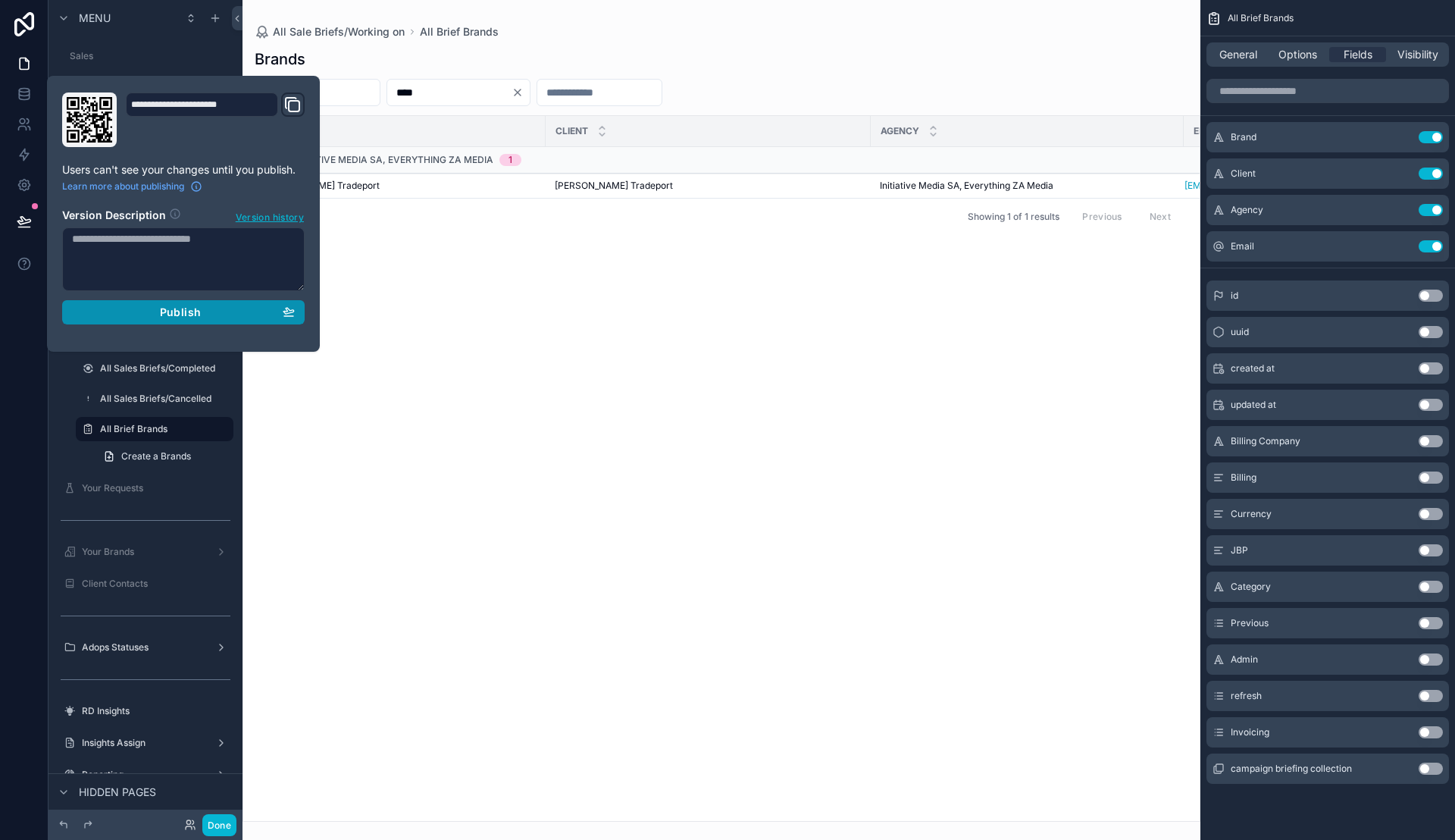
click at [219, 307] on div "Publish" at bounding box center [183, 312] width 223 height 14
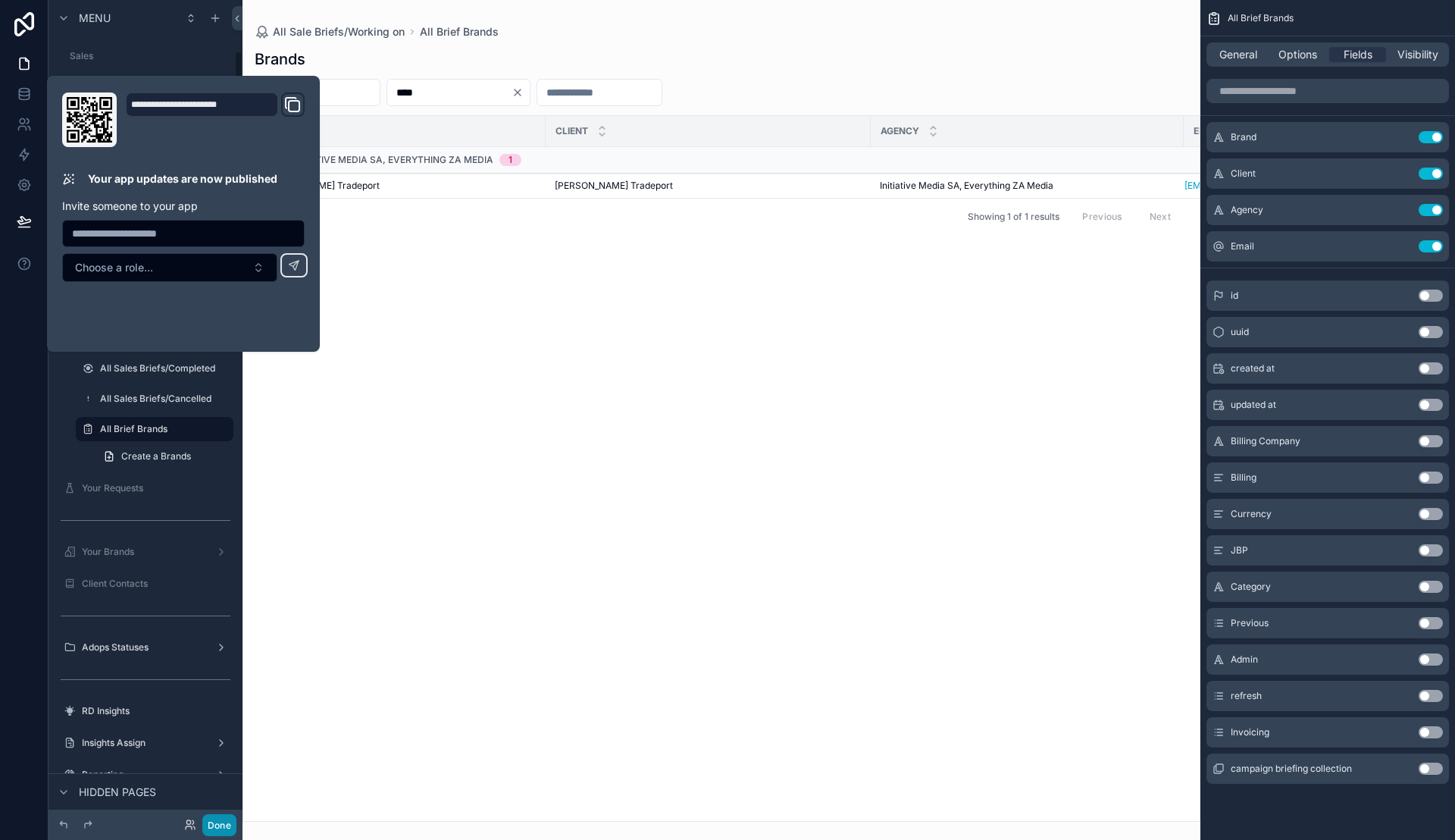
click at [216, 827] on button "Done" at bounding box center [219, 825] width 34 height 22
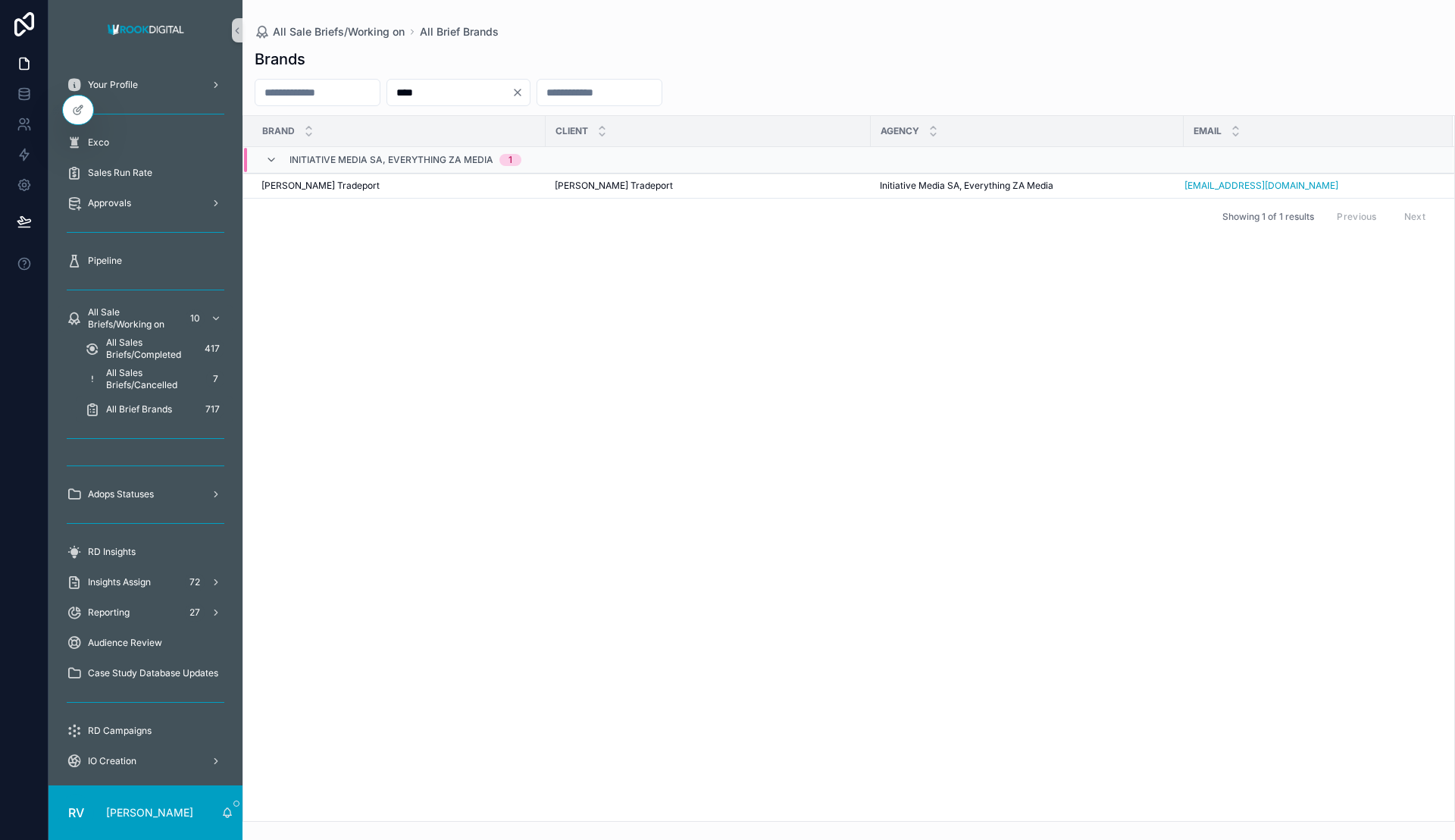
click at [521, 91] on icon "Clear" at bounding box center [517, 92] width 6 height 6
